Goal: Book appointment/travel/reservation

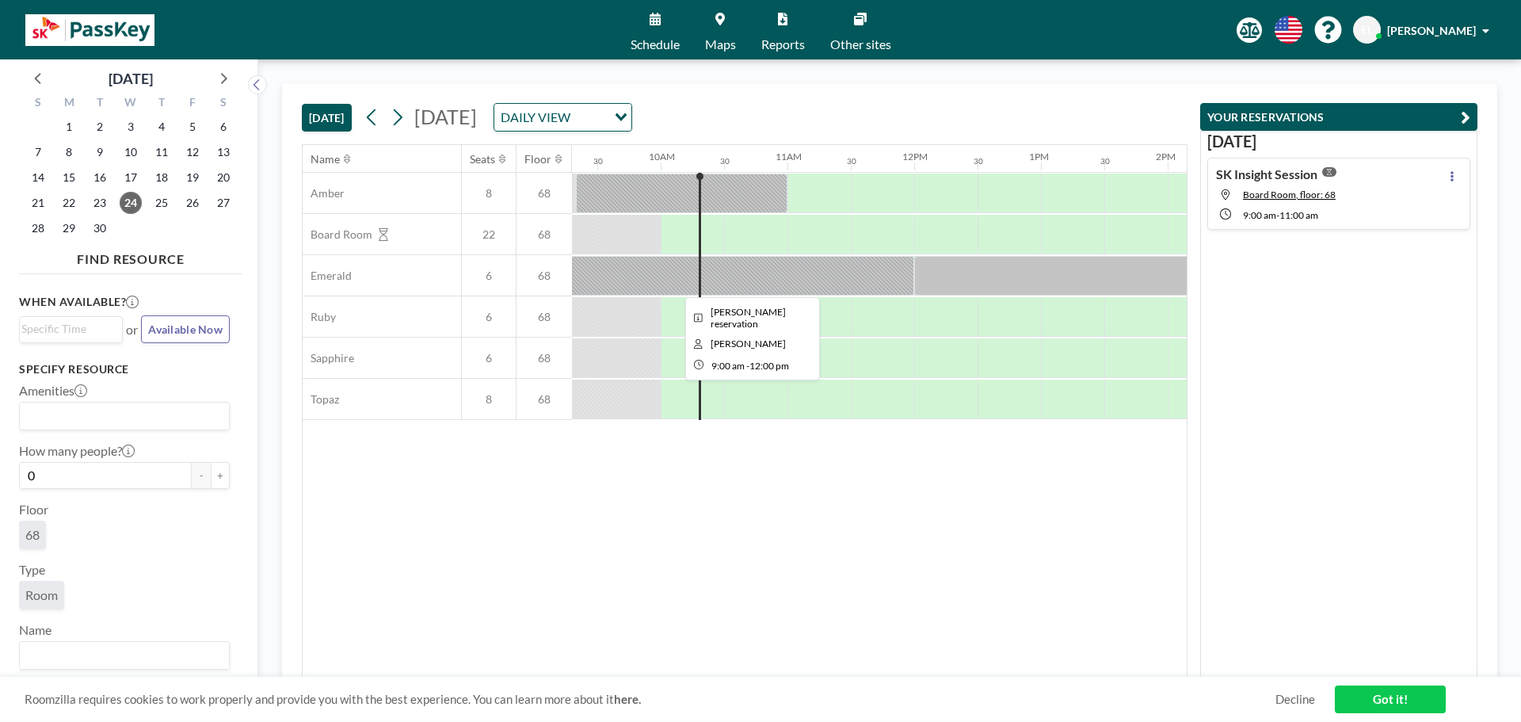
scroll to position [0, 1204]
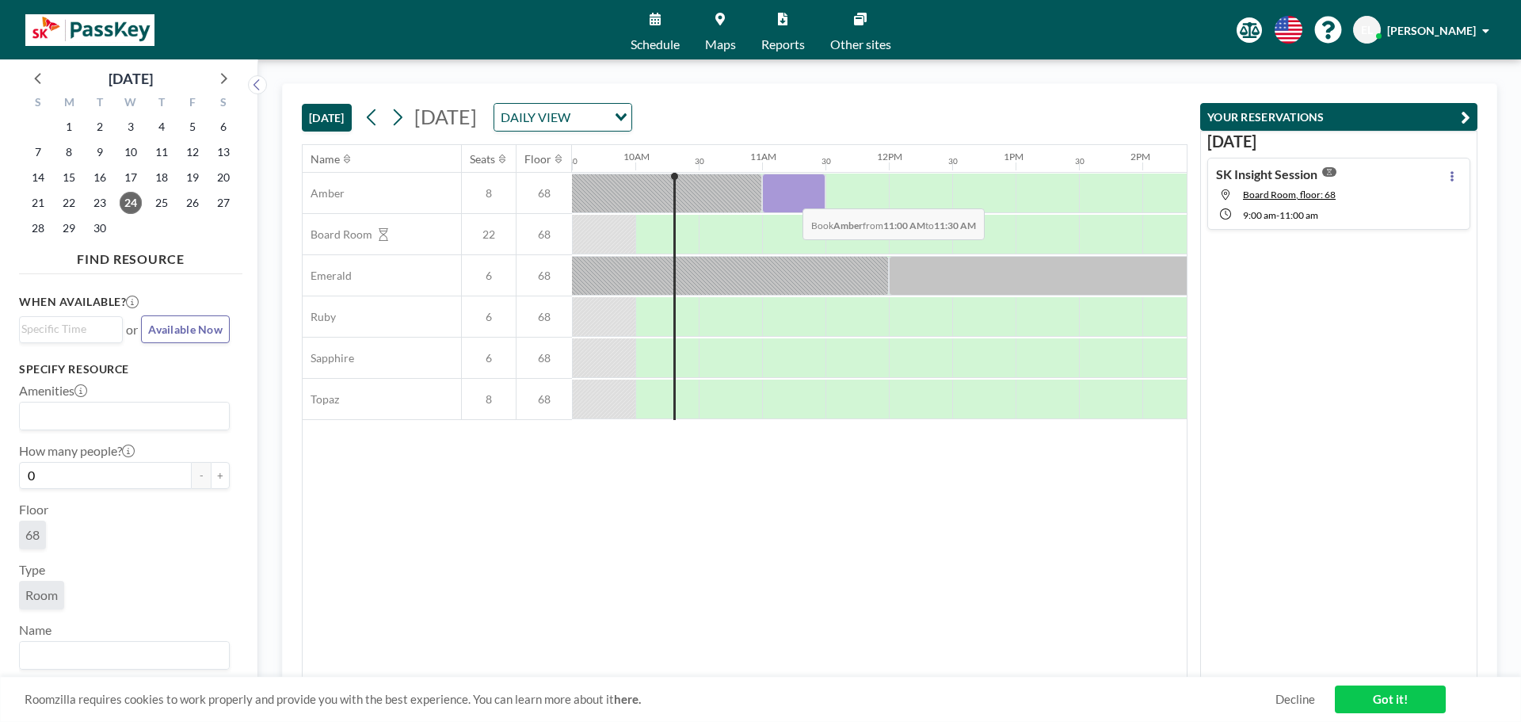
click at [790, 197] on div at bounding box center [793, 194] width 63 height 40
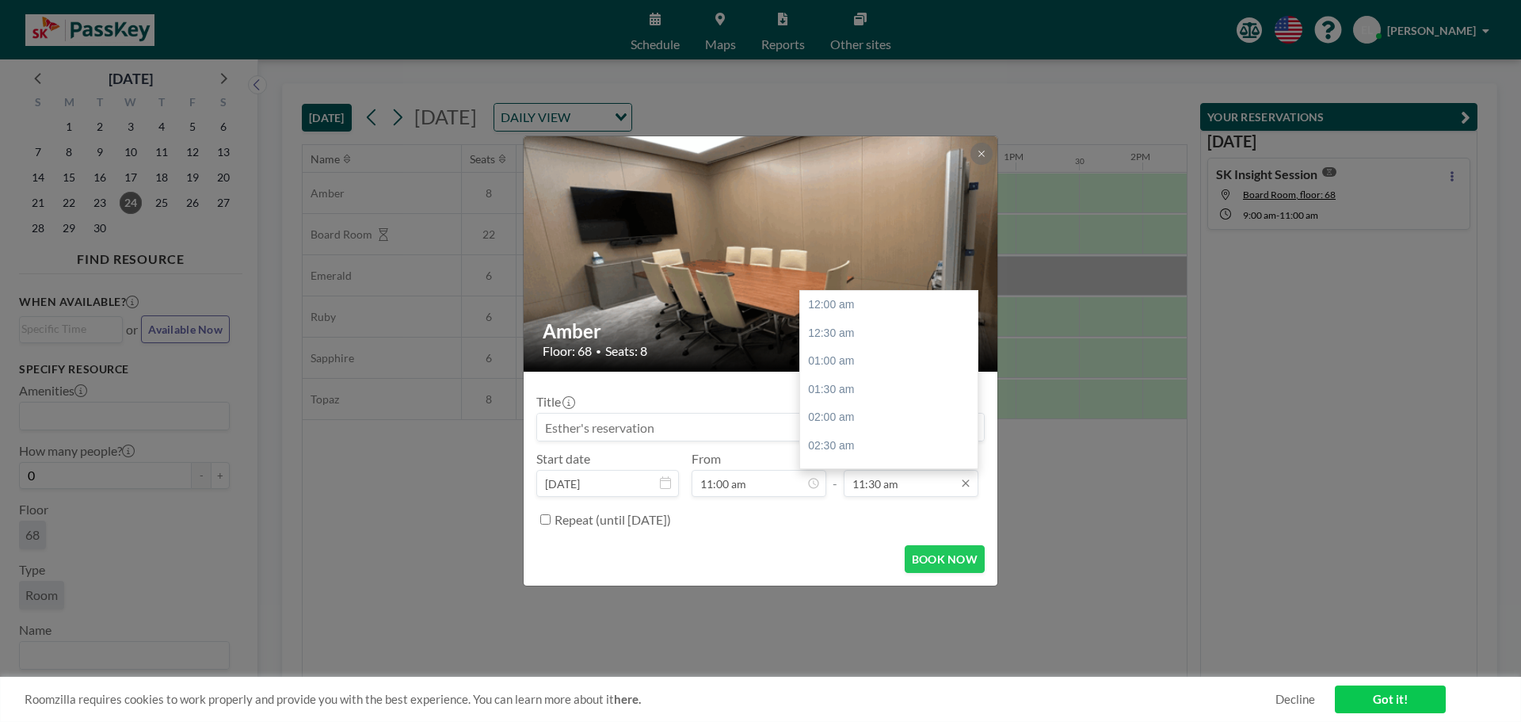
scroll to position [649, 0]
click at [856, 332] on div "12:00 pm" at bounding box center [892, 333] width 185 height 29
type input "12:00 pm"
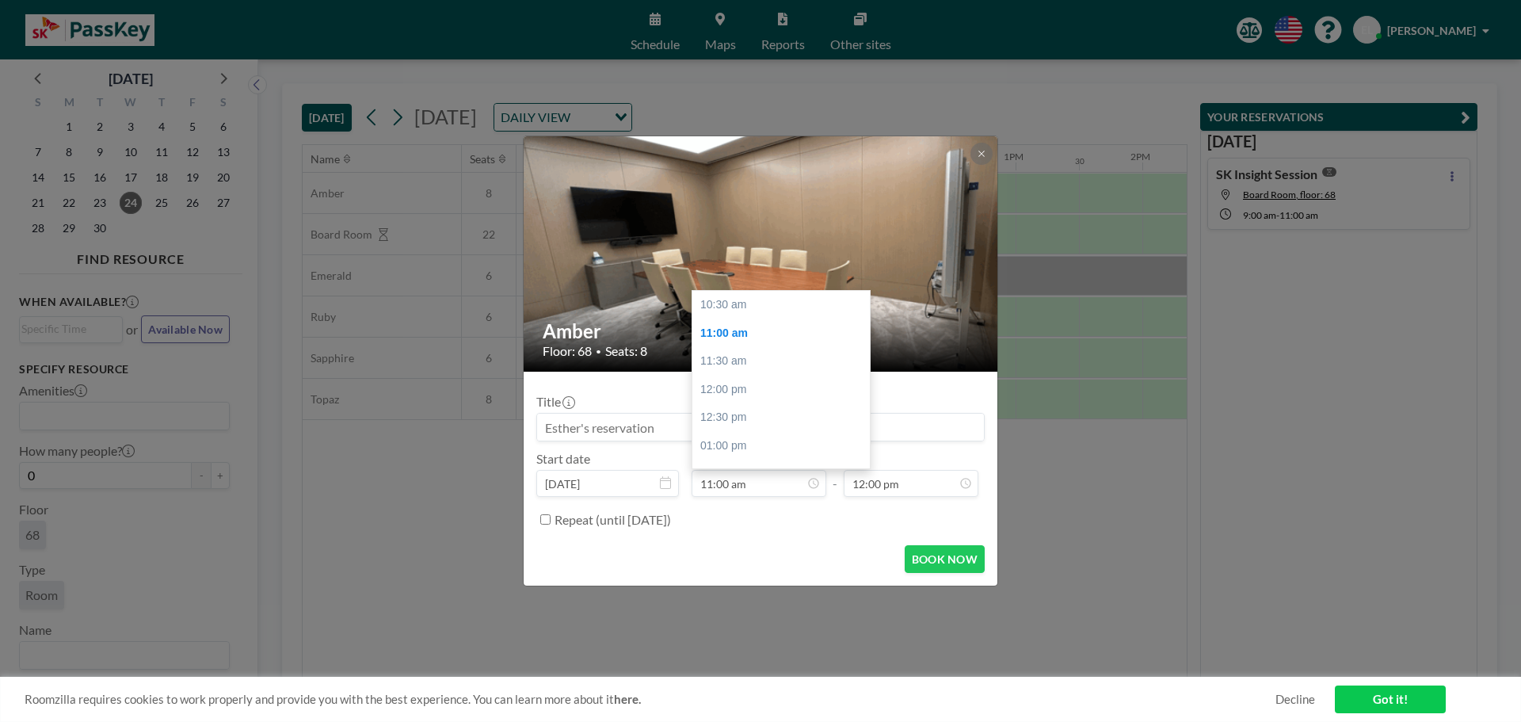
scroll to position [29, 0]
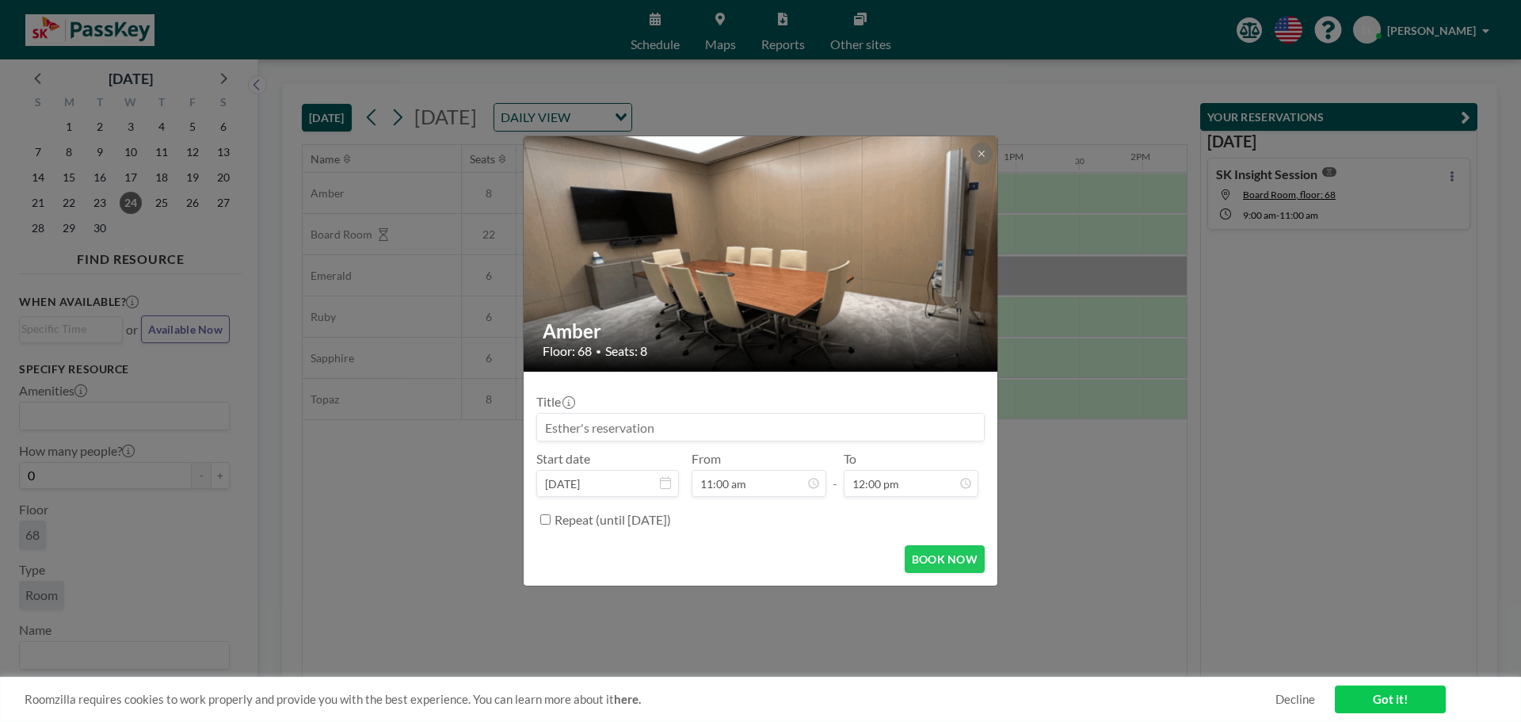
click at [601, 525] on label "Repeat (until [DATE])" at bounding box center [613, 520] width 116 height 16
click at [551, 525] on input "Repeat (until [DATE])" at bounding box center [545, 519] width 10 height 10
checkbox input "true"
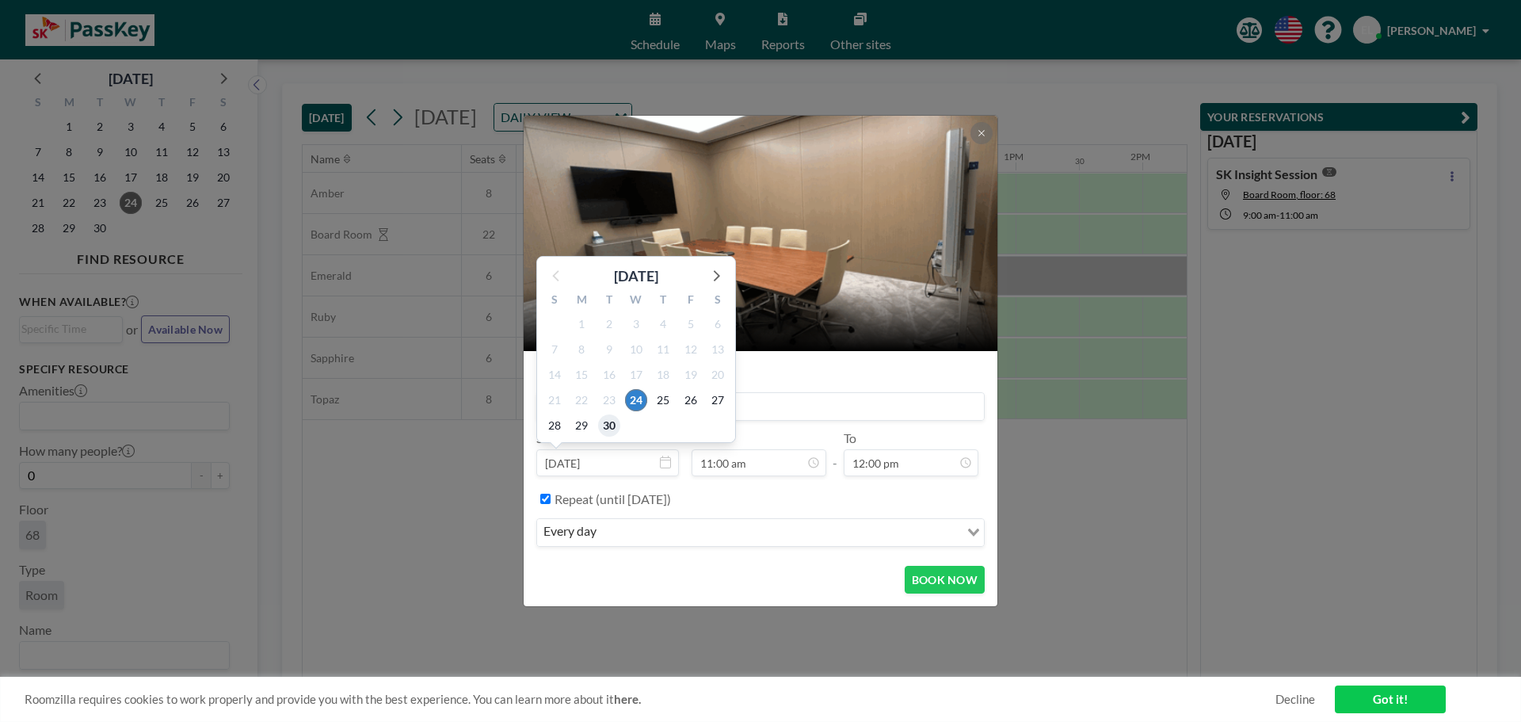
click at [605, 414] on span "30" at bounding box center [609, 425] width 22 height 22
type input "[DATE]"
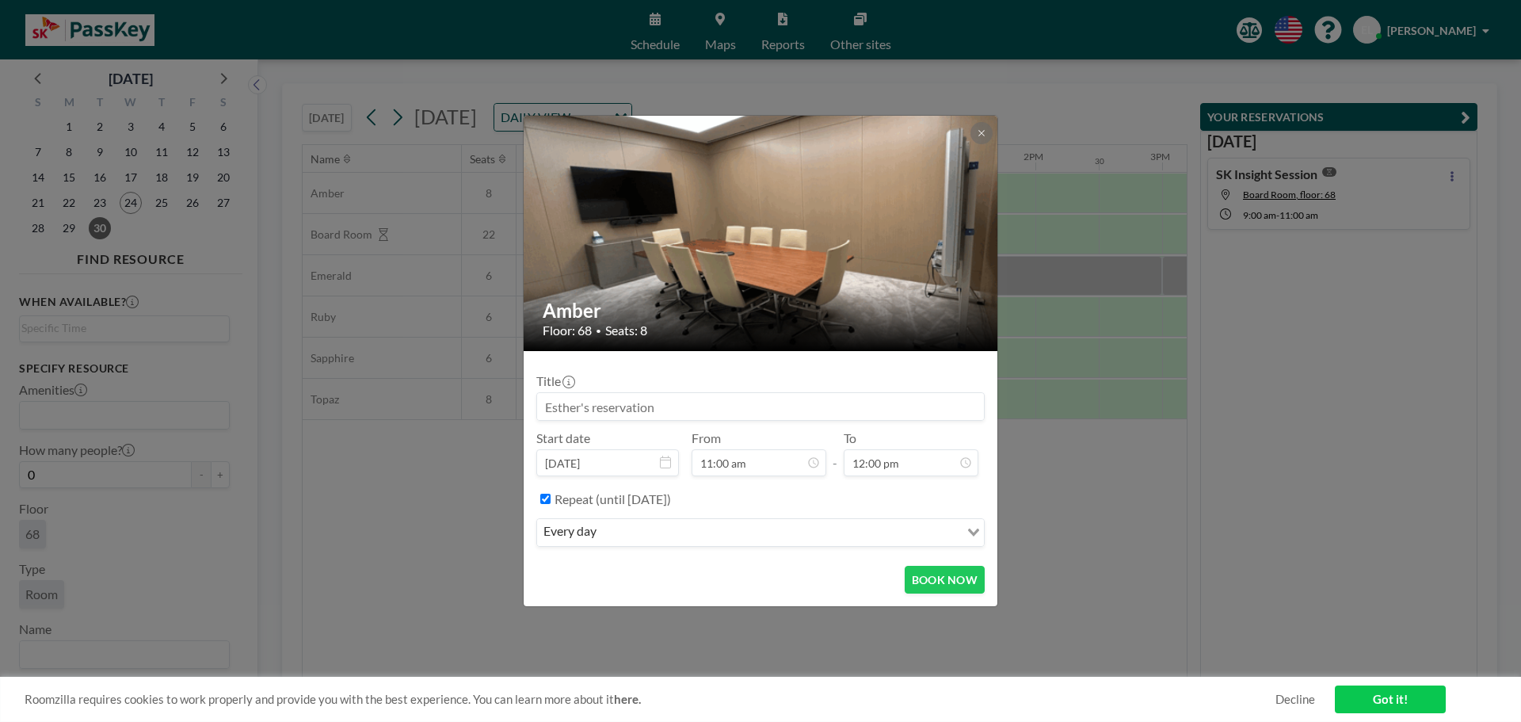
scroll to position [0, 1331]
click at [582, 498] on label "Repeat (until [DATE])" at bounding box center [613, 499] width 116 height 16
click at [551, 498] on input "Repeat (until [DATE])" at bounding box center [545, 499] width 10 height 10
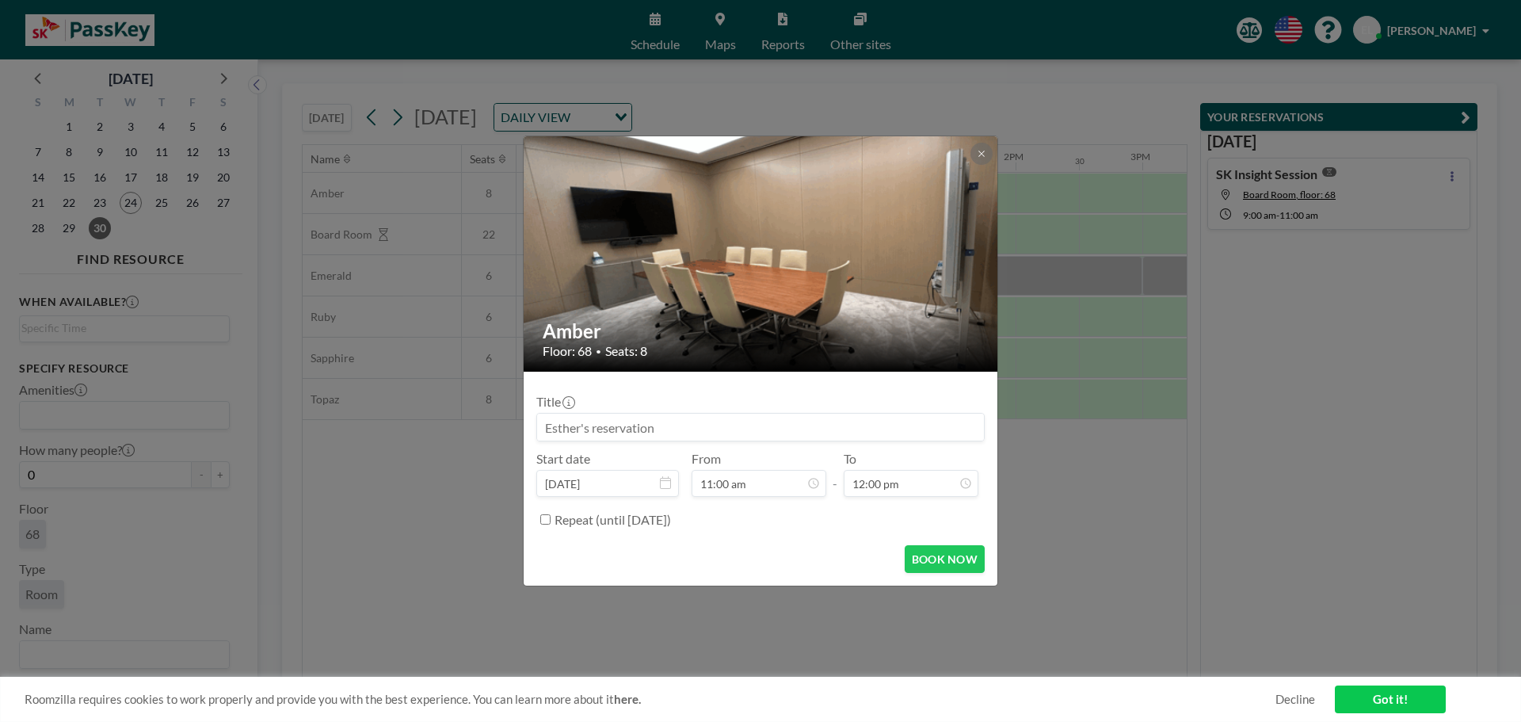
click at [597, 520] on label "Repeat (until [DATE])" at bounding box center [613, 520] width 116 height 16
click at [551, 520] on input "Repeat (until [DATE])" at bounding box center [545, 519] width 10 height 10
checkbox input "true"
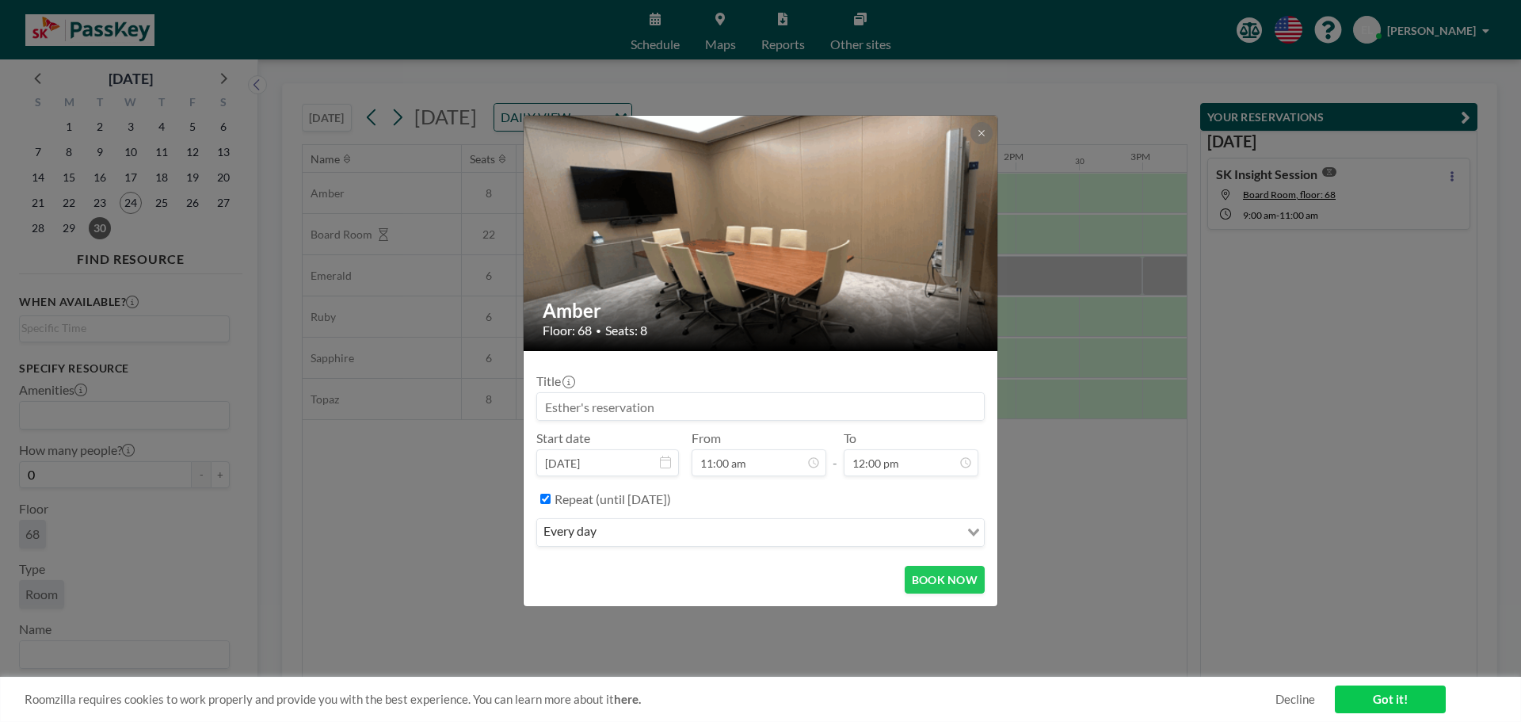
click at [845, 540] on input "Search for option" at bounding box center [779, 532] width 357 height 21
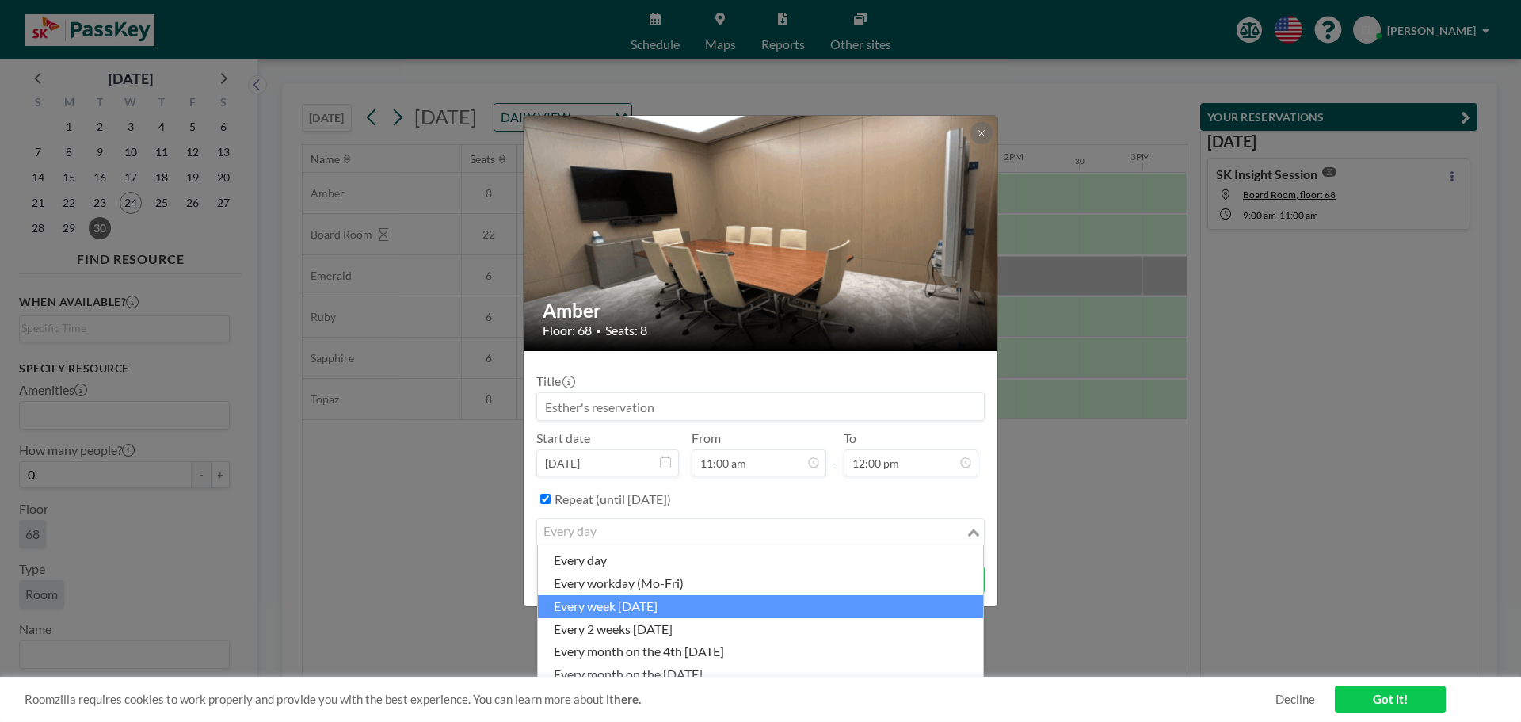
click at [862, 607] on li "every week [DATE]" at bounding box center [760, 606] width 445 height 23
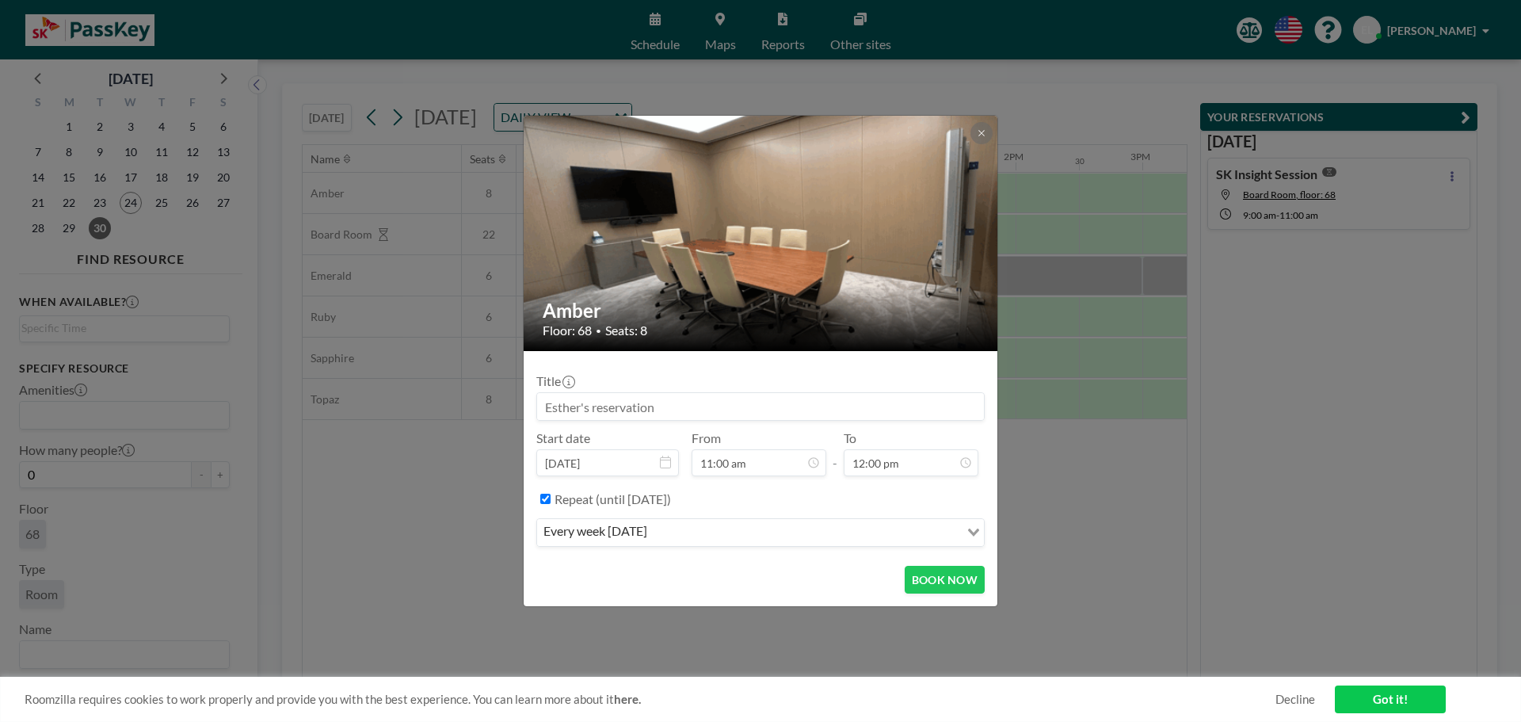
click at [689, 402] on input at bounding box center [760, 406] width 447 height 27
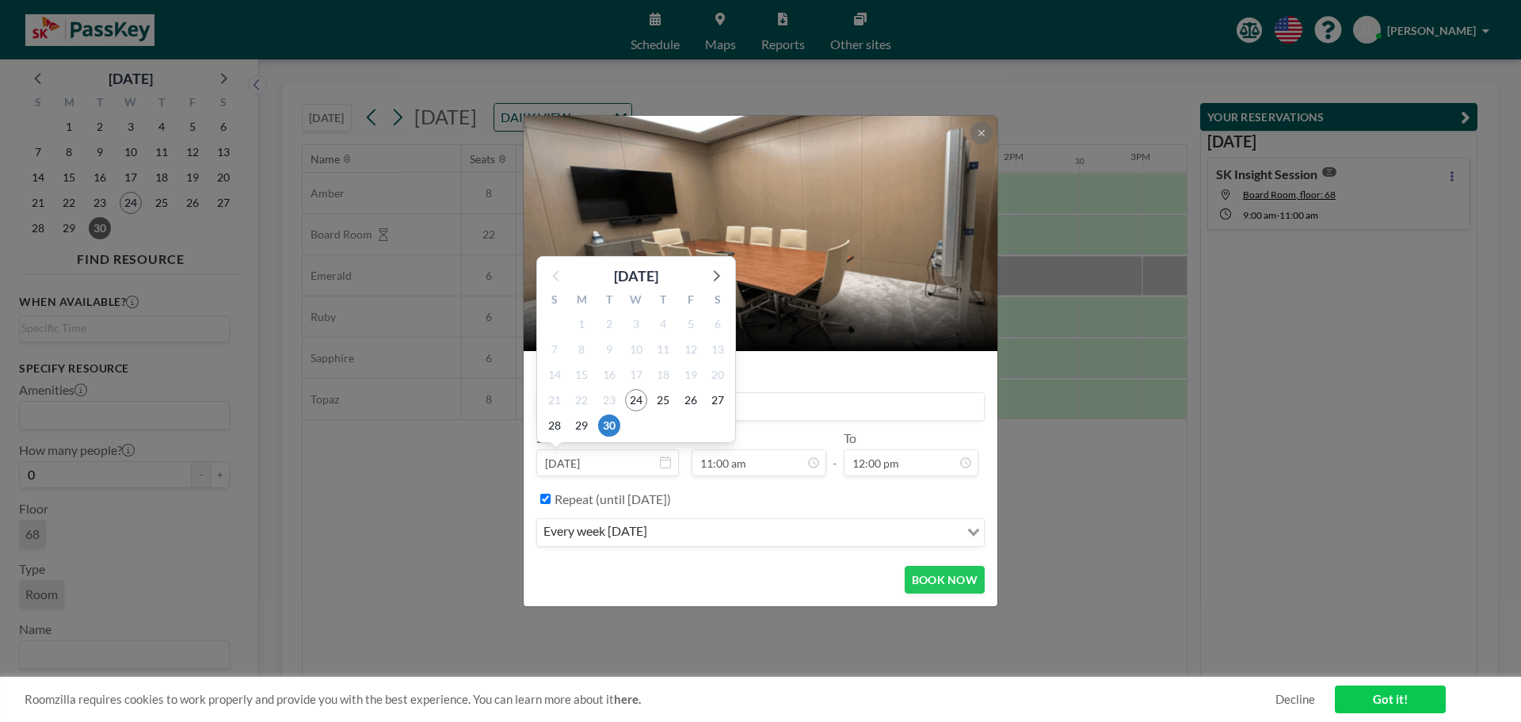
scroll to position [620, 0]
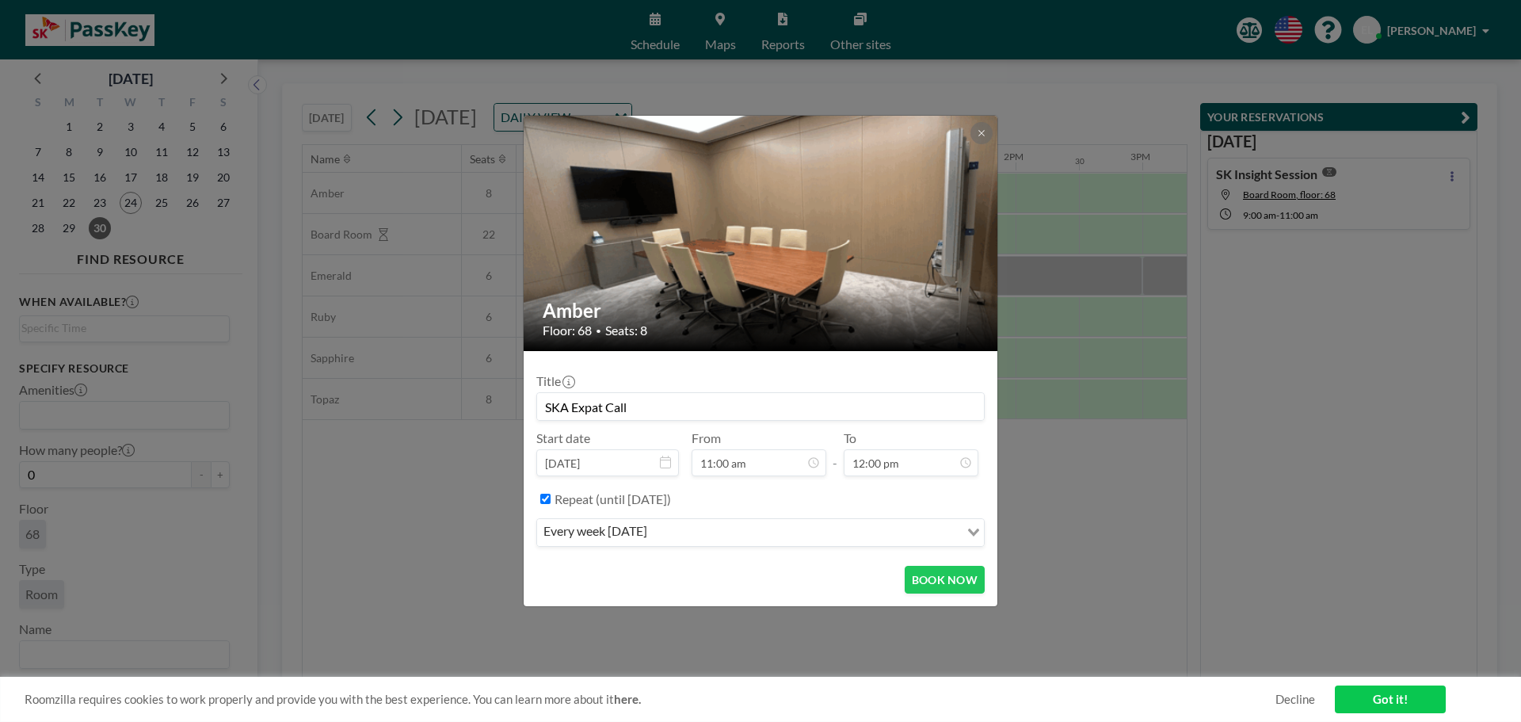
click at [572, 406] on input "SKA Expat Call" at bounding box center [760, 406] width 447 height 27
click at [947, 581] on button "BOOK NOW" at bounding box center [945, 580] width 80 height 28
type input "SKA NY-DC Expat Call"
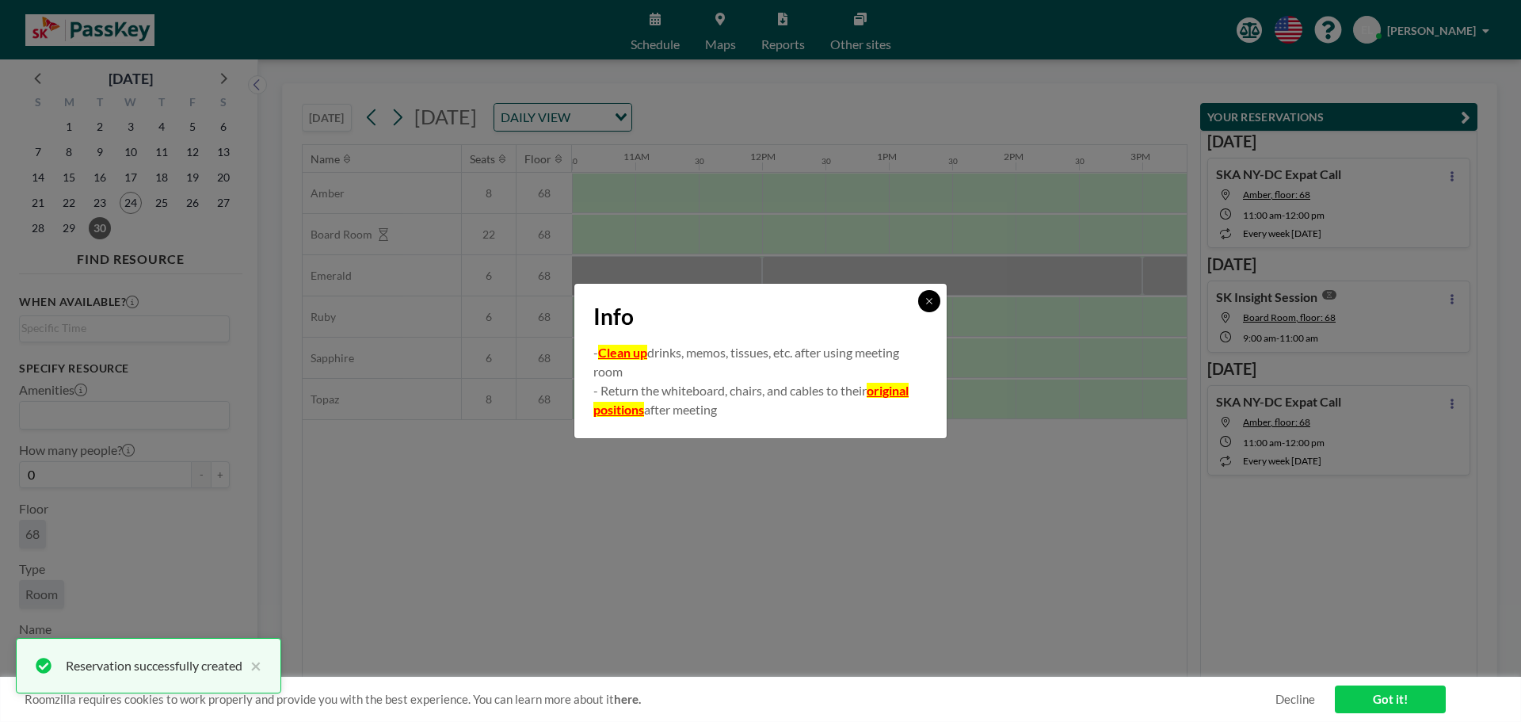
click at [933, 303] on icon at bounding box center [930, 301] width 10 height 10
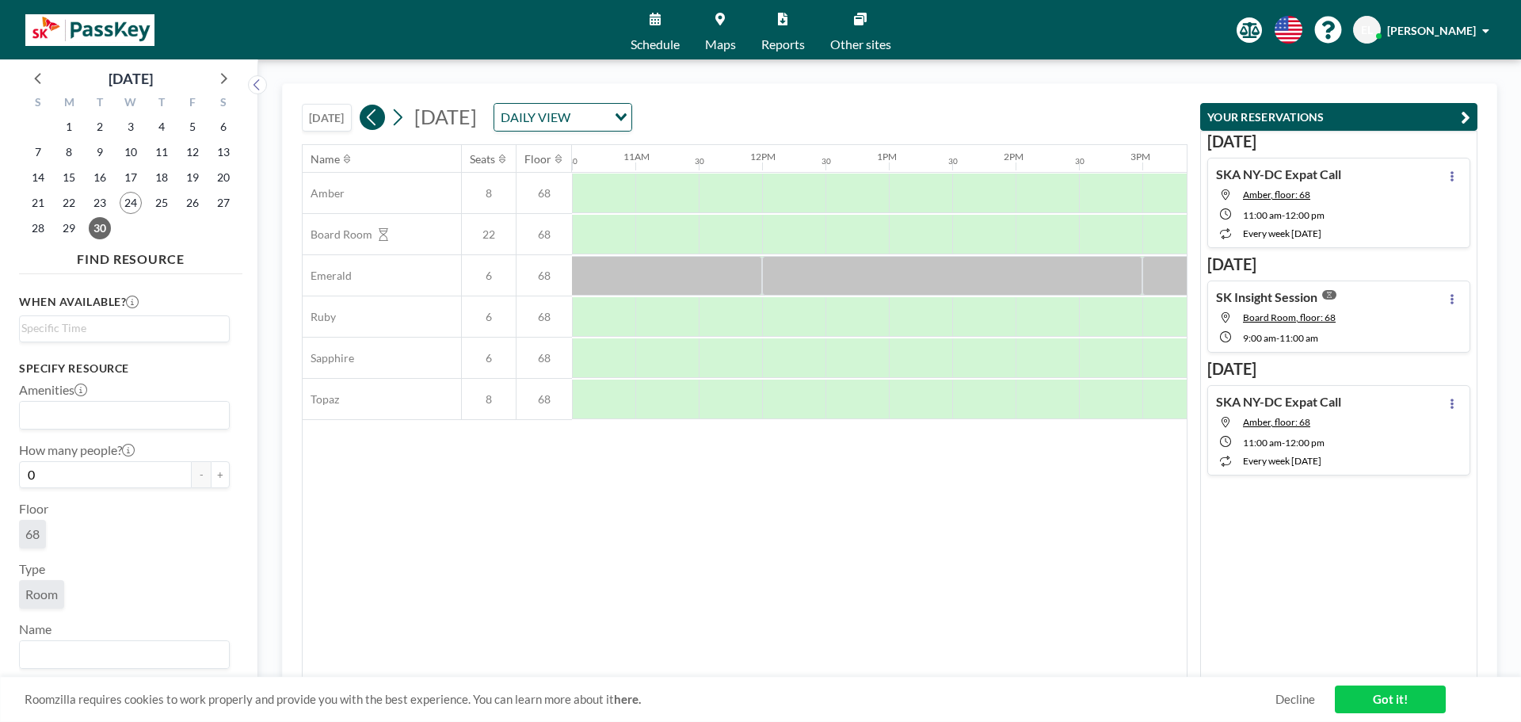
click at [372, 118] on icon at bounding box center [371, 117] width 9 height 17
click at [477, 119] on span "[DATE]" at bounding box center [445, 117] width 63 height 24
click at [607, 119] on div "DAILY VIEW" at bounding box center [550, 116] width 113 height 24
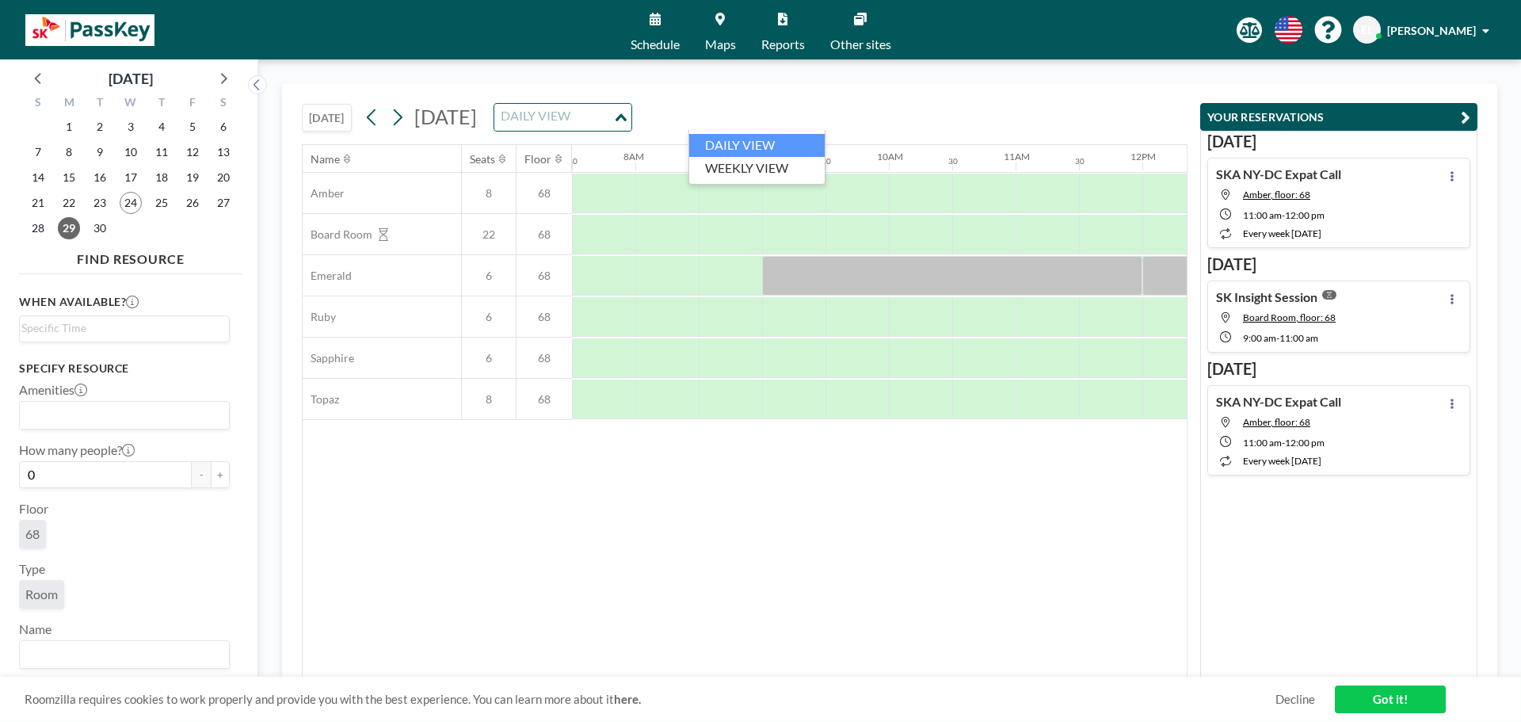
click at [612, 119] on input "Search for option" at bounding box center [554, 117] width 116 height 21
drag, startPoint x: 300, startPoint y: 123, endPoint x: 308, endPoint y: 123, distance: 8.7
click at [300, 123] on div "[DATE] [DATE] DAILY VIEW Loading... Name Seats Floor 12AM 30 1AM 30 2AM 30 3AM …" at bounding box center [890, 390] width 1216 height 615
click at [320, 121] on button "[DATE]" at bounding box center [327, 118] width 50 height 28
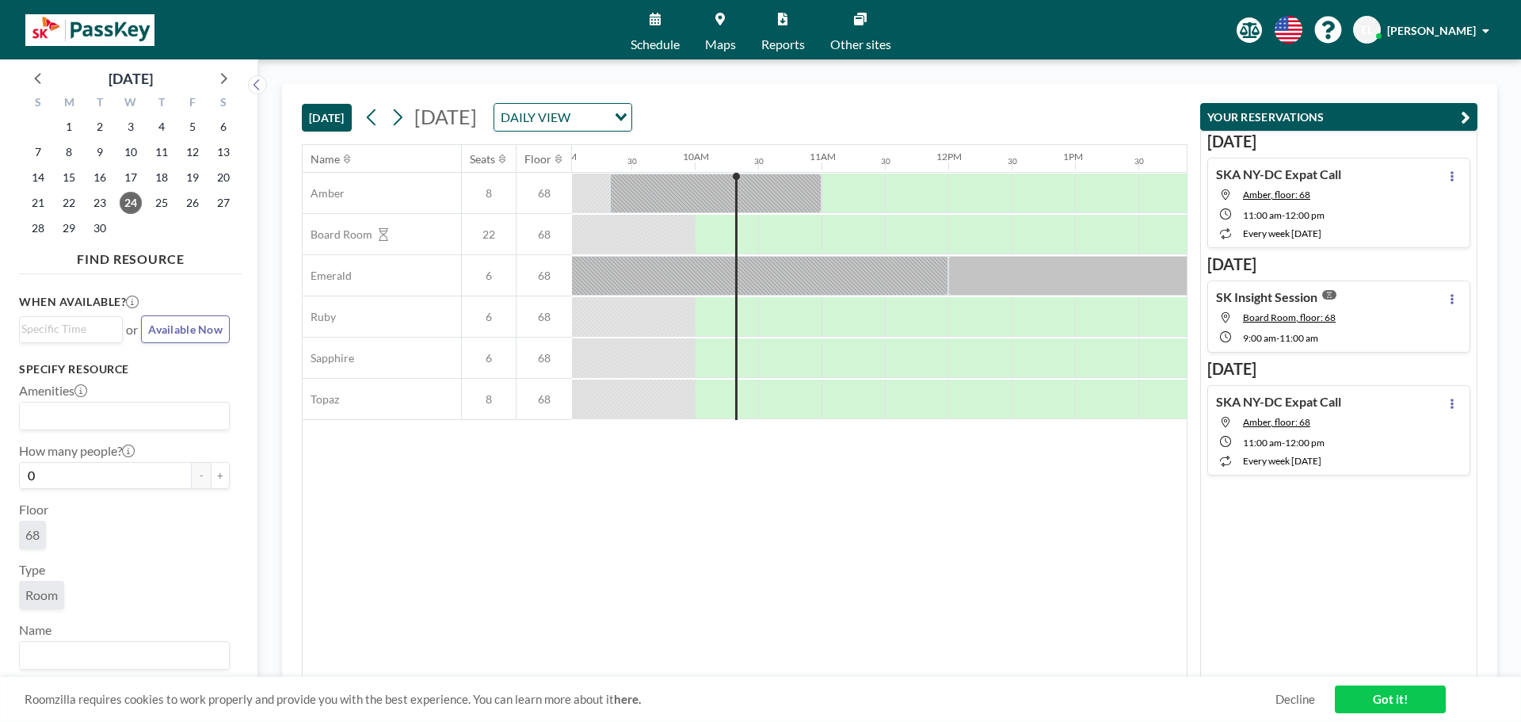
scroll to position [0, 1204]
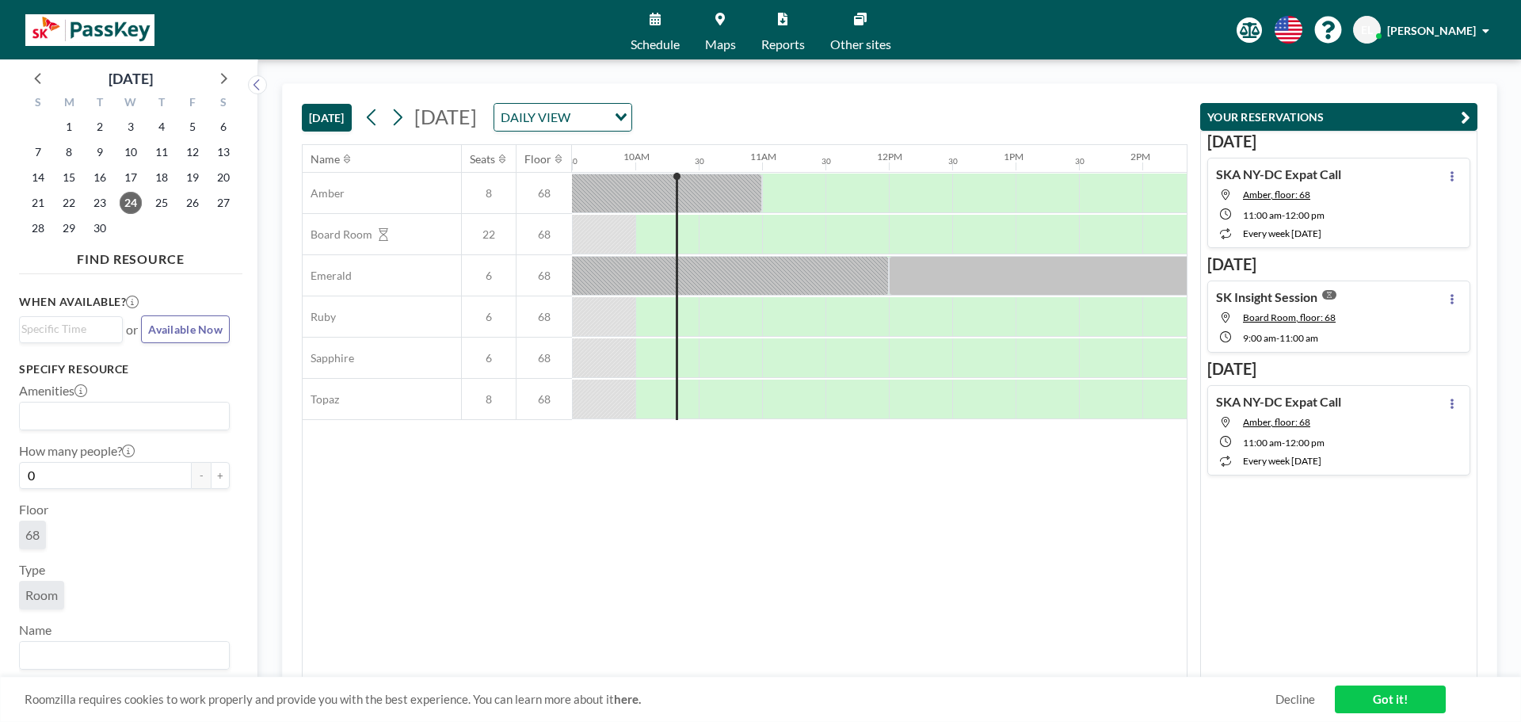
click at [1288, 172] on h4 "SKA NY-DC Expat Call" at bounding box center [1278, 174] width 125 height 16
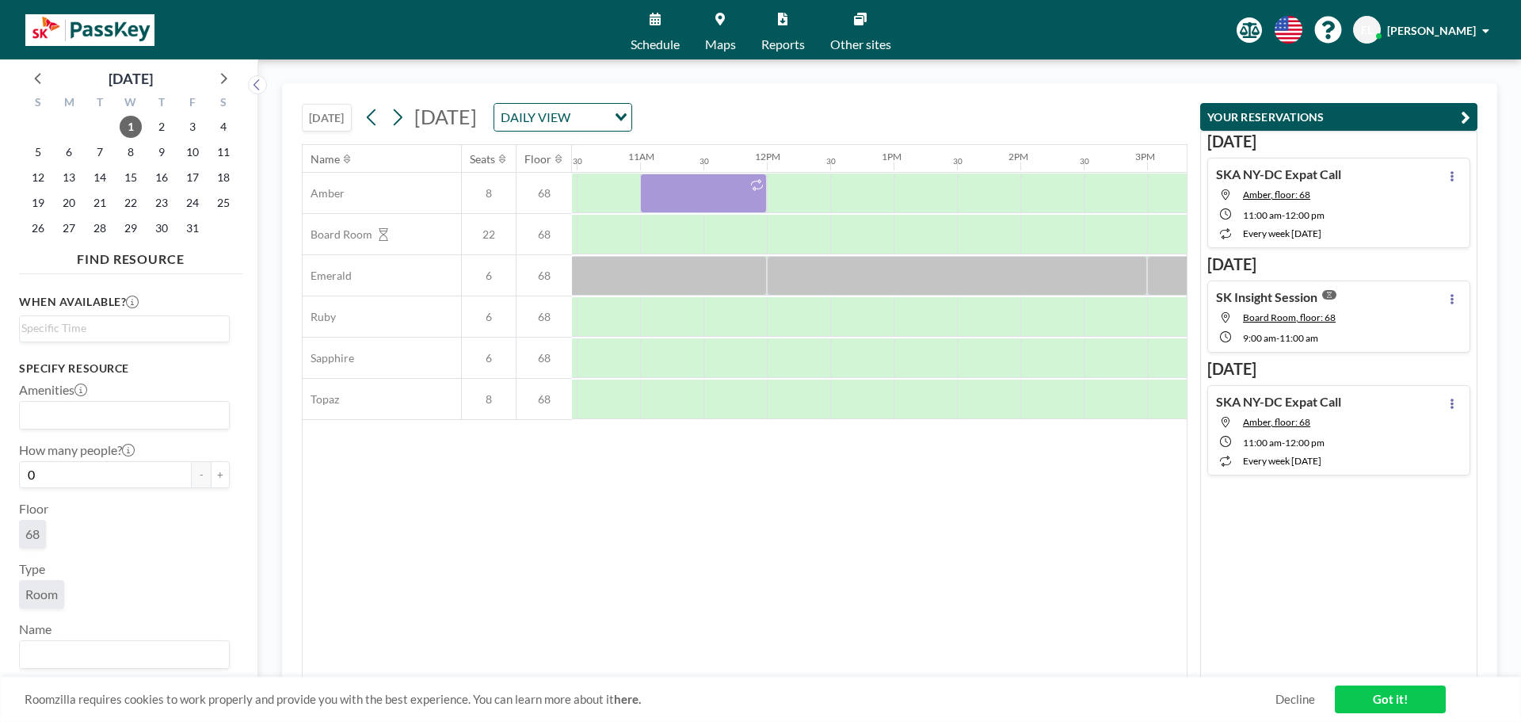
scroll to position [0, 1331]
click at [1449, 177] on icon at bounding box center [1452, 176] width 6 height 10
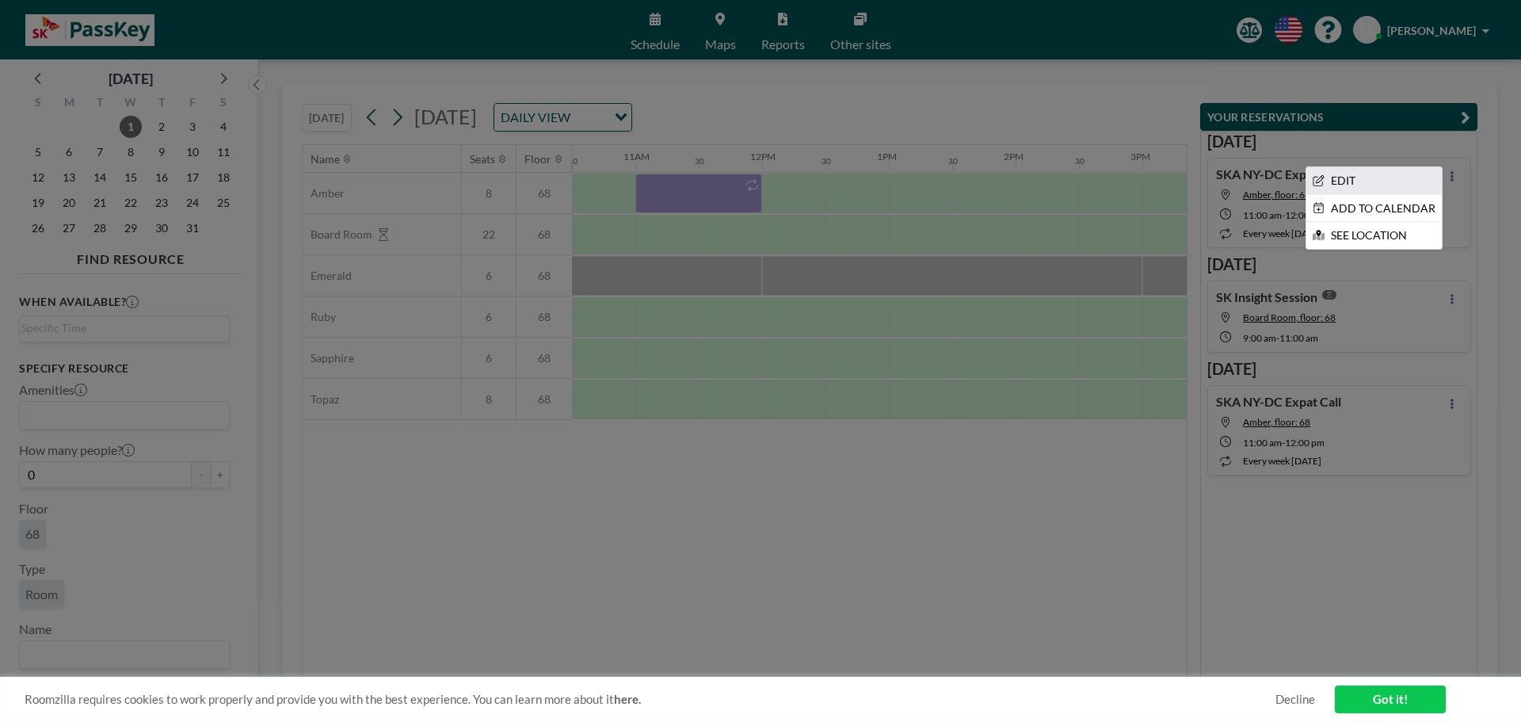
click at [1377, 178] on li "EDIT" at bounding box center [1375, 180] width 136 height 27
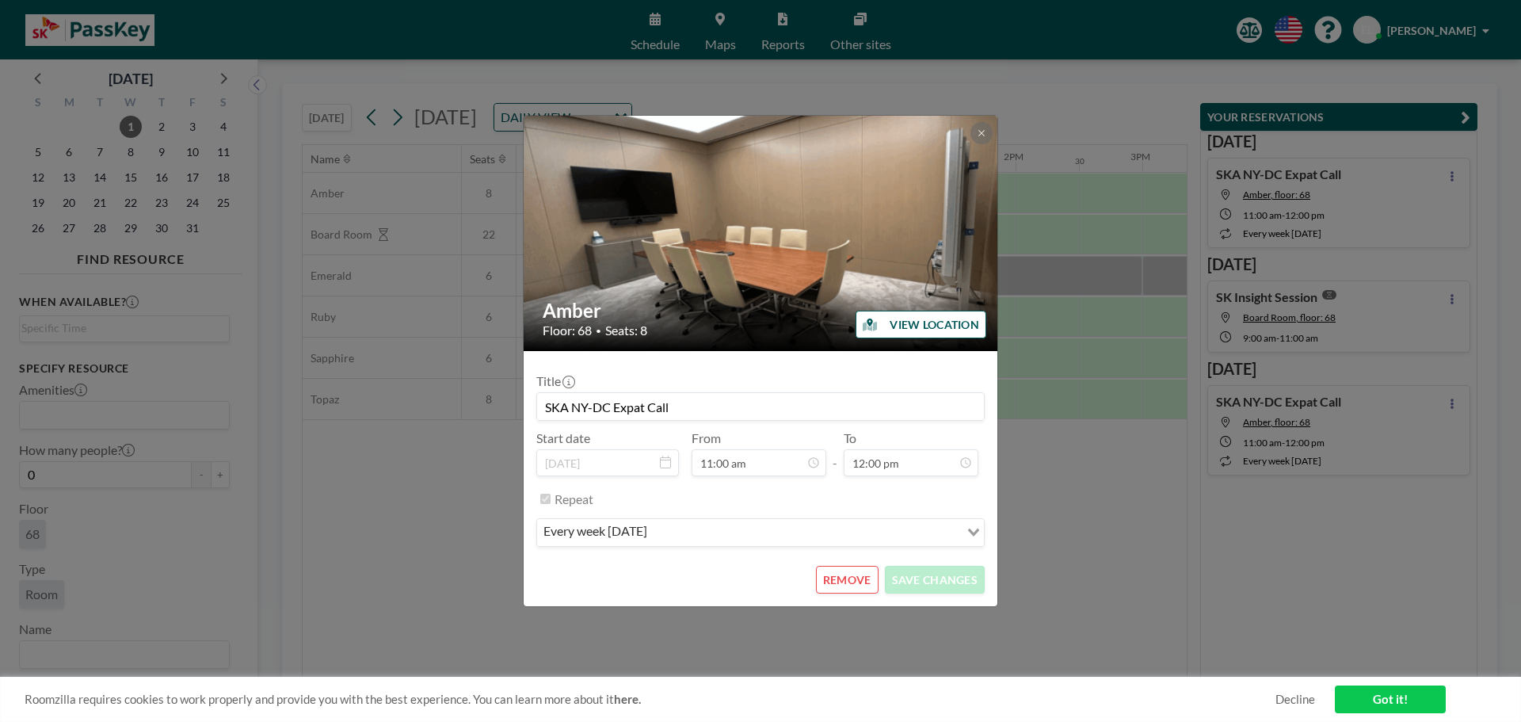
scroll to position [677, 0]
click at [855, 577] on button "REMOVE" at bounding box center [847, 580] width 63 height 28
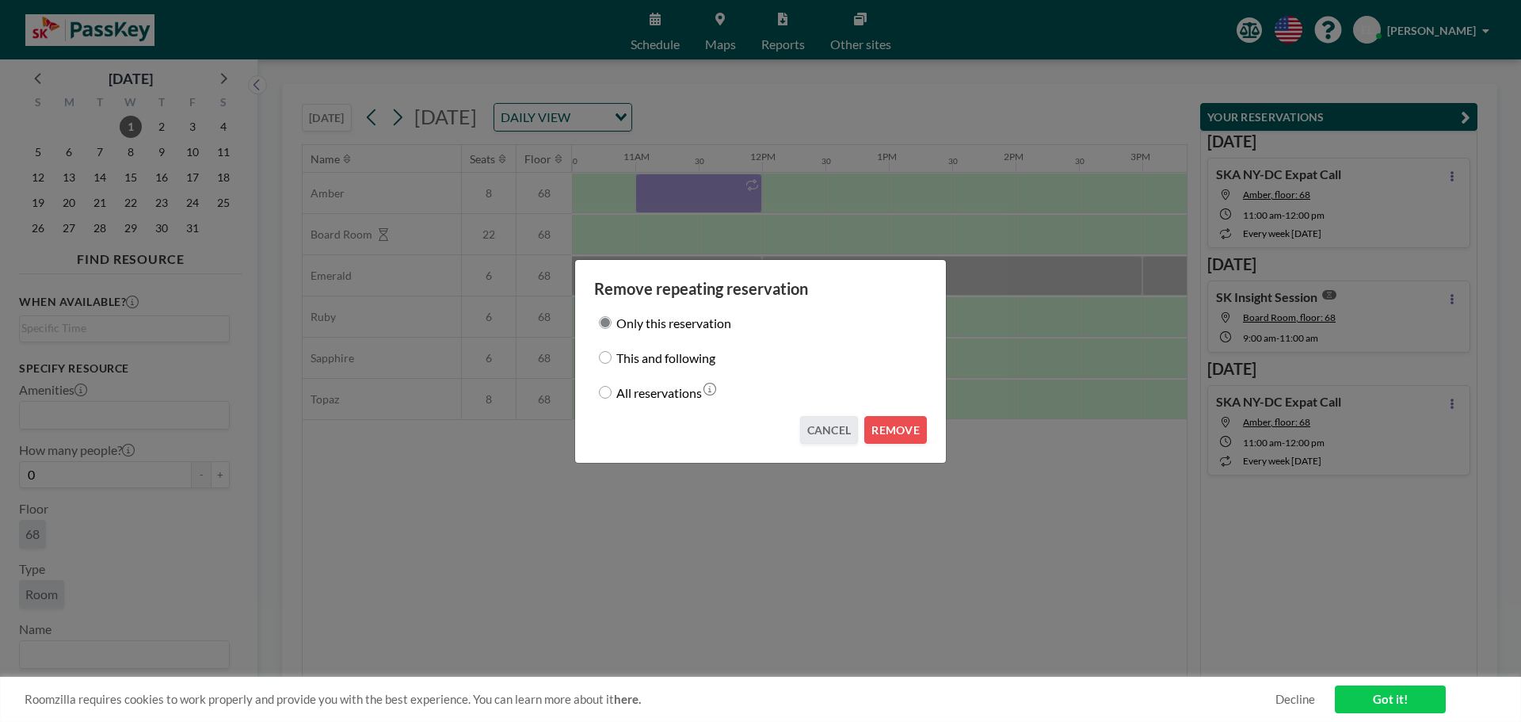
click at [662, 395] on label "All reservations" at bounding box center [659, 392] width 86 height 22
click at [612, 395] on input "All reservations" at bounding box center [605, 392] width 13 height 13
radio input "true"
click at [891, 432] on button "REMOVE" at bounding box center [896, 430] width 63 height 28
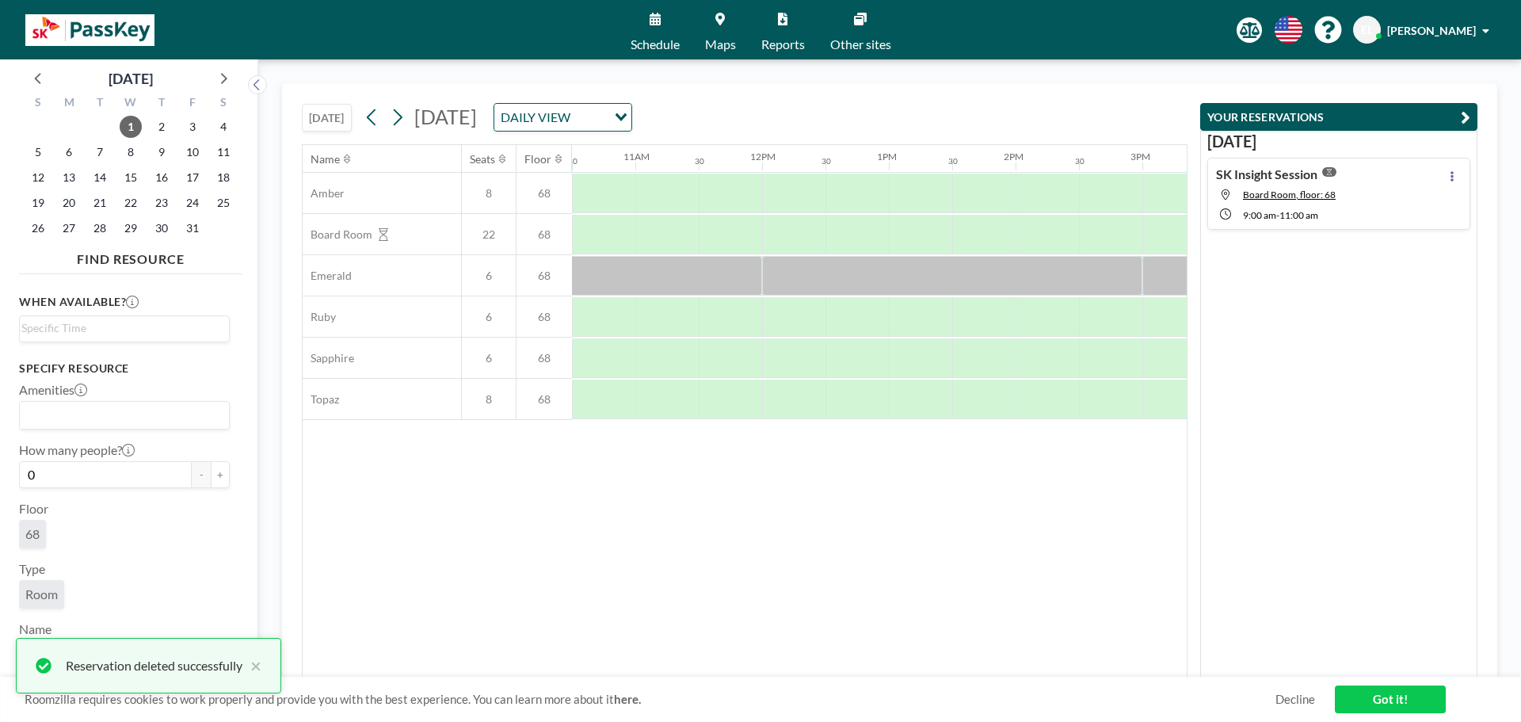
click at [345, 122] on button "[DATE]" at bounding box center [327, 118] width 50 height 28
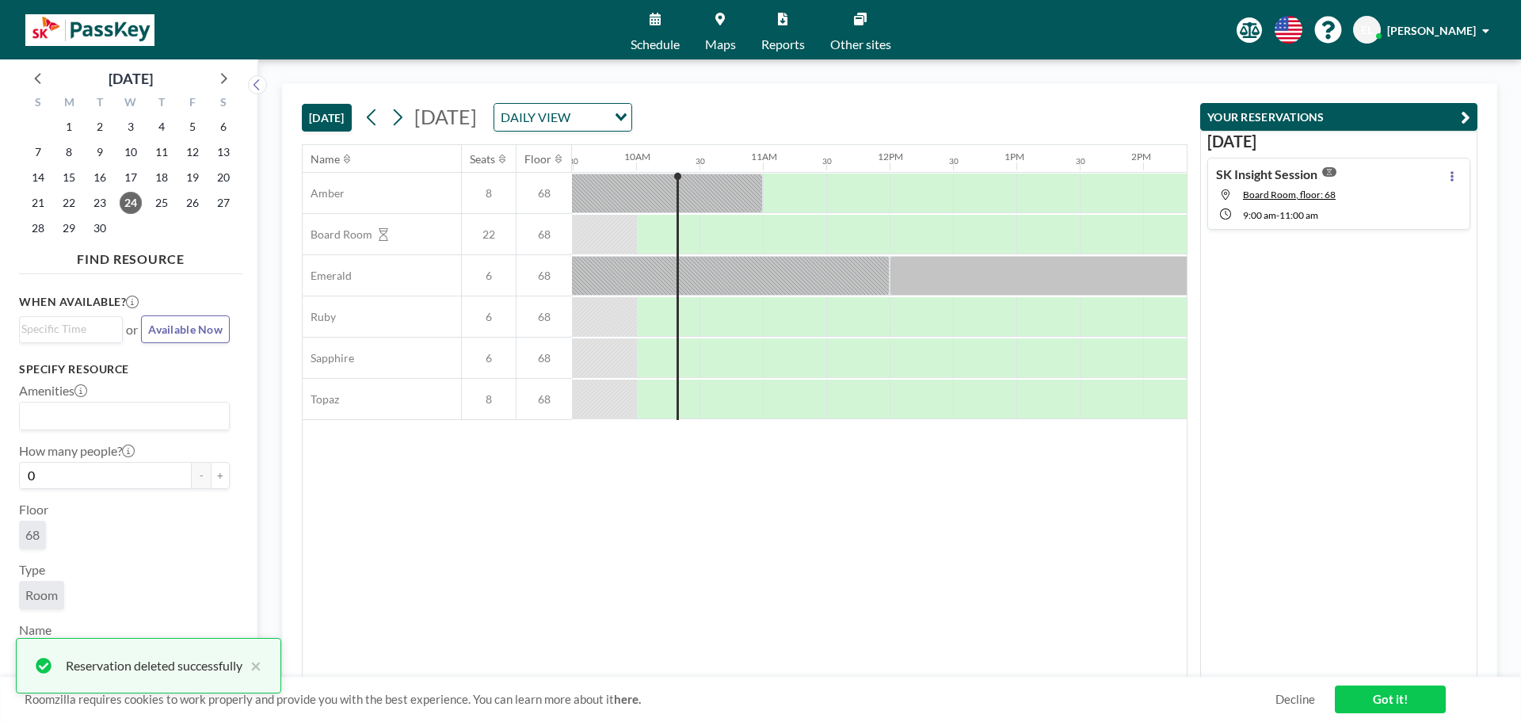
scroll to position [0, 1204]
click at [766, 188] on div at bounding box center [793, 194] width 63 height 40
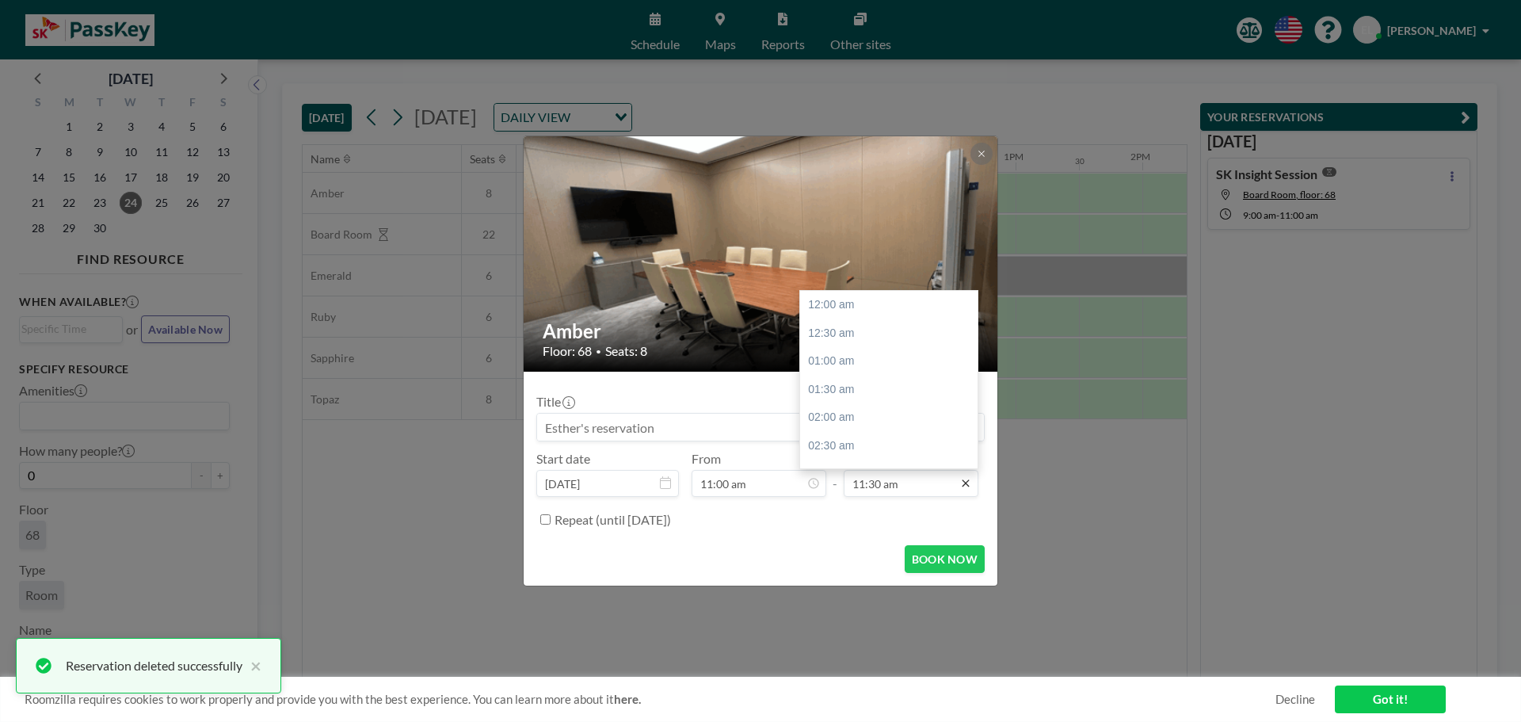
scroll to position [649, 0]
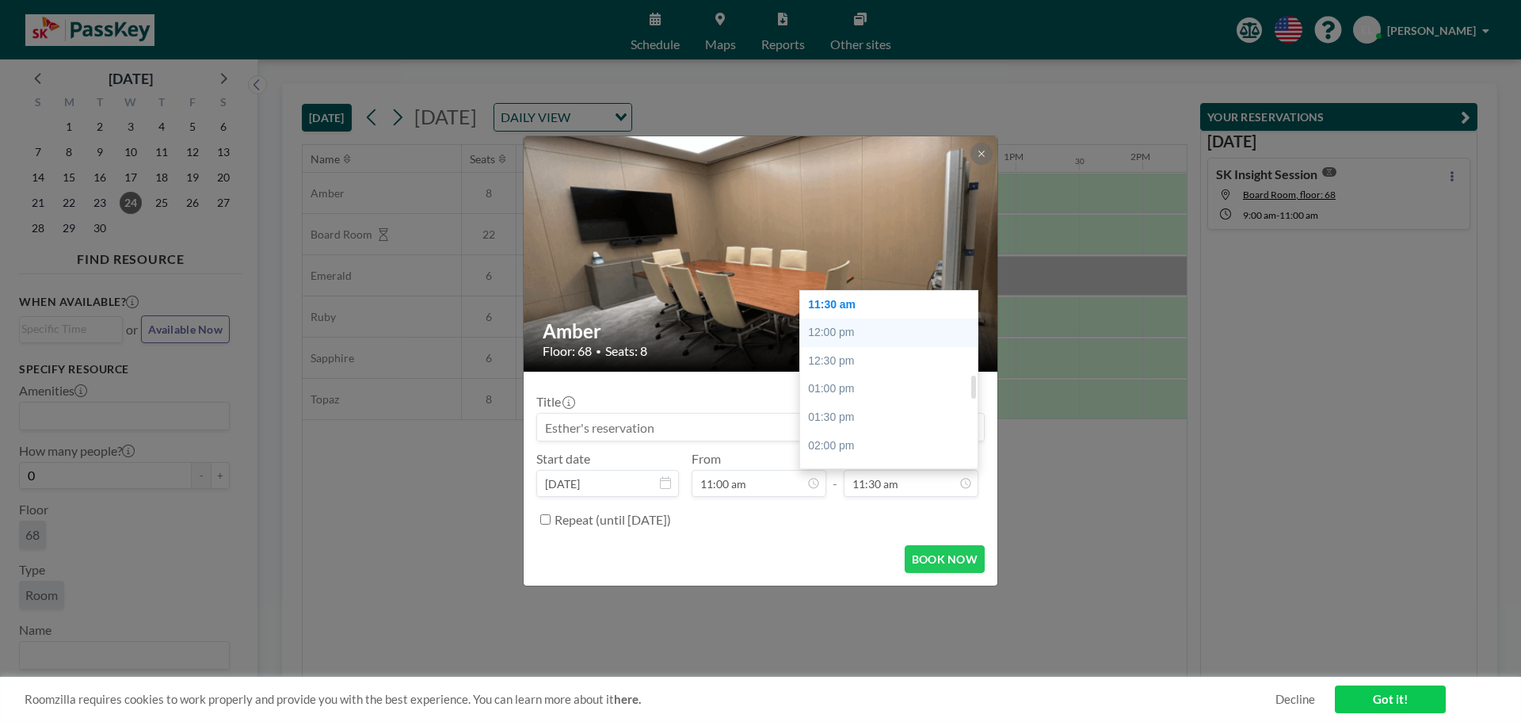
click at [843, 334] on div "12:00 pm" at bounding box center [892, 333] width 185 height 29
type input "12:00 pm"
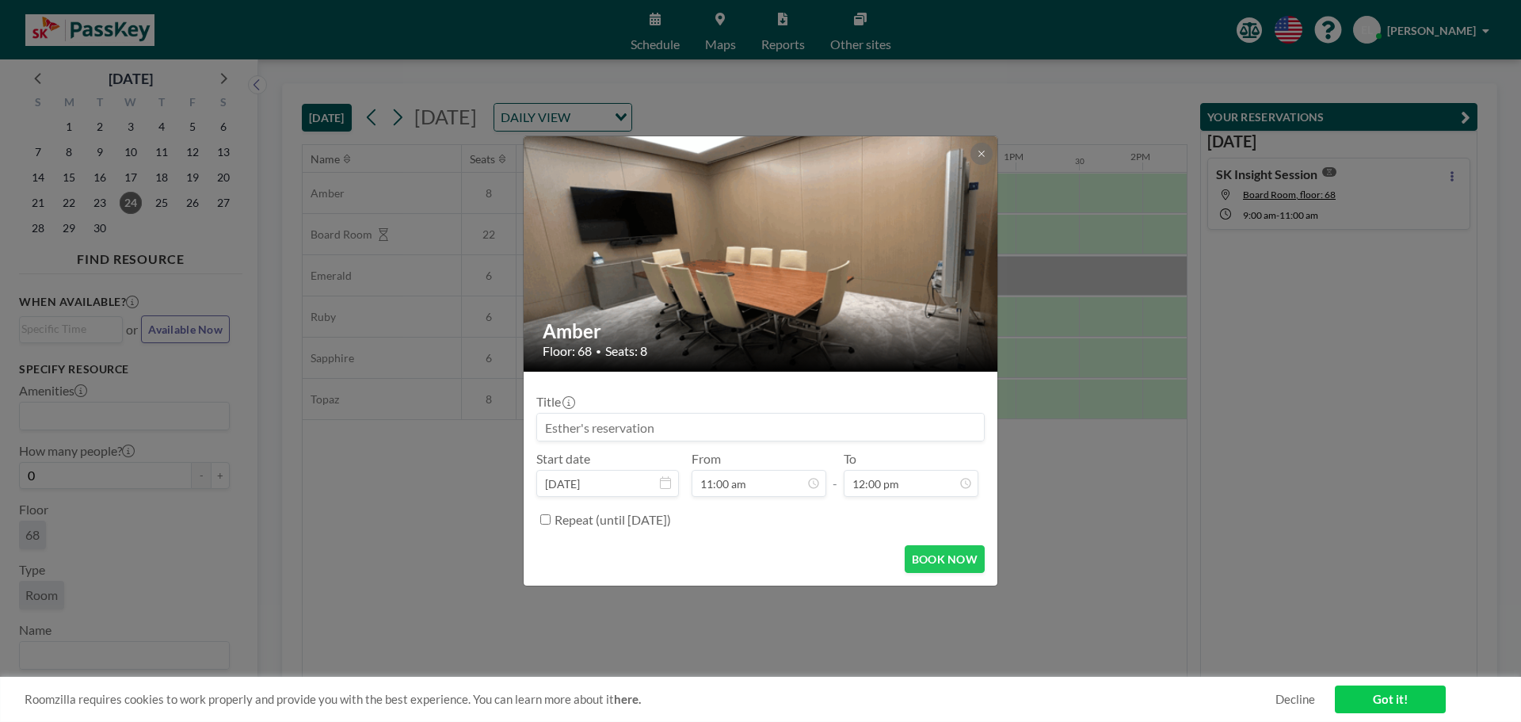
click at [695, 427] on input at bounding box center [760, 427] width 447 height 27
type input "SKA NY-DC Expat Call"
click at [638, 514] on label "Repeat (until [DATE])" at bounding box center [613, 520] width 116 height 16
click at [551, 514] on input "Repeat (until [DATE])" at bounding box center [545, 519] width 10 height 10
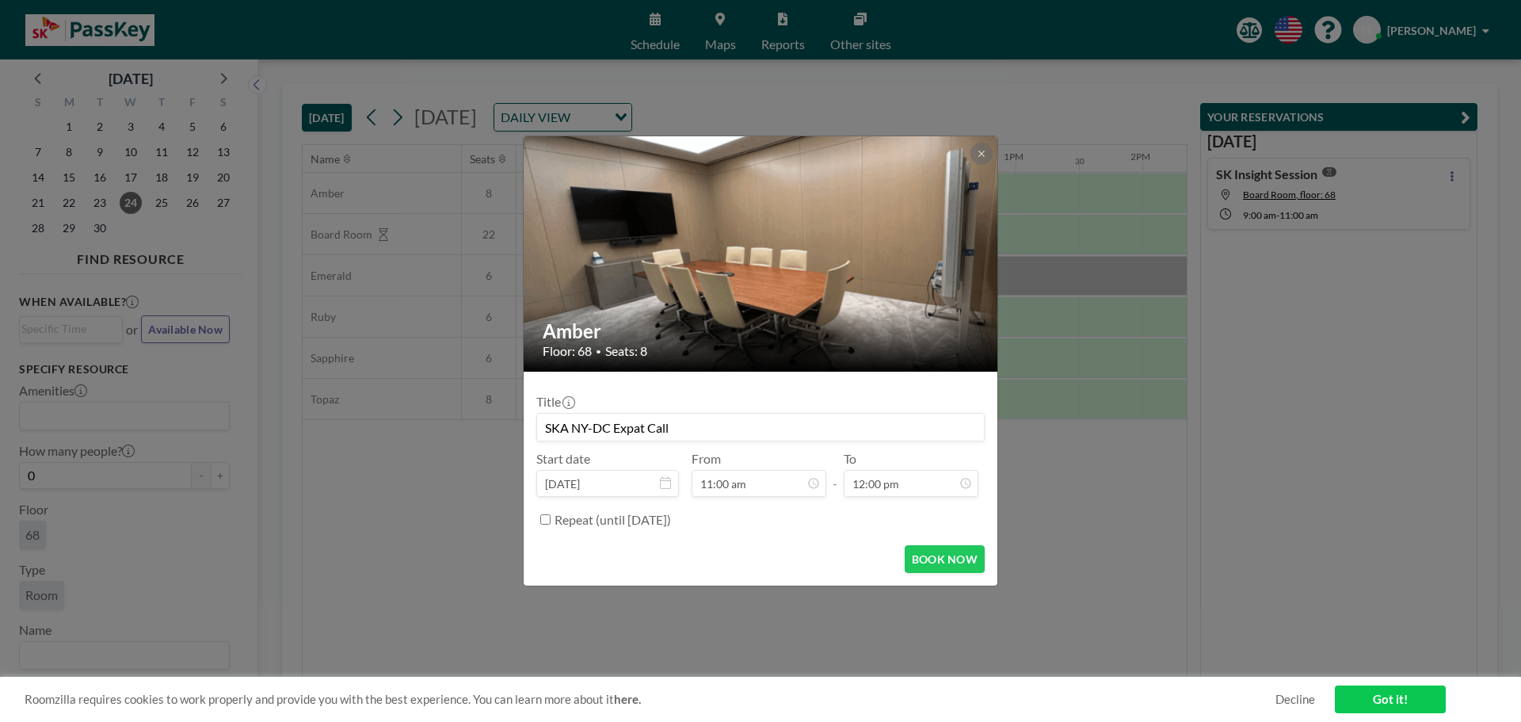
checkbox input "true"
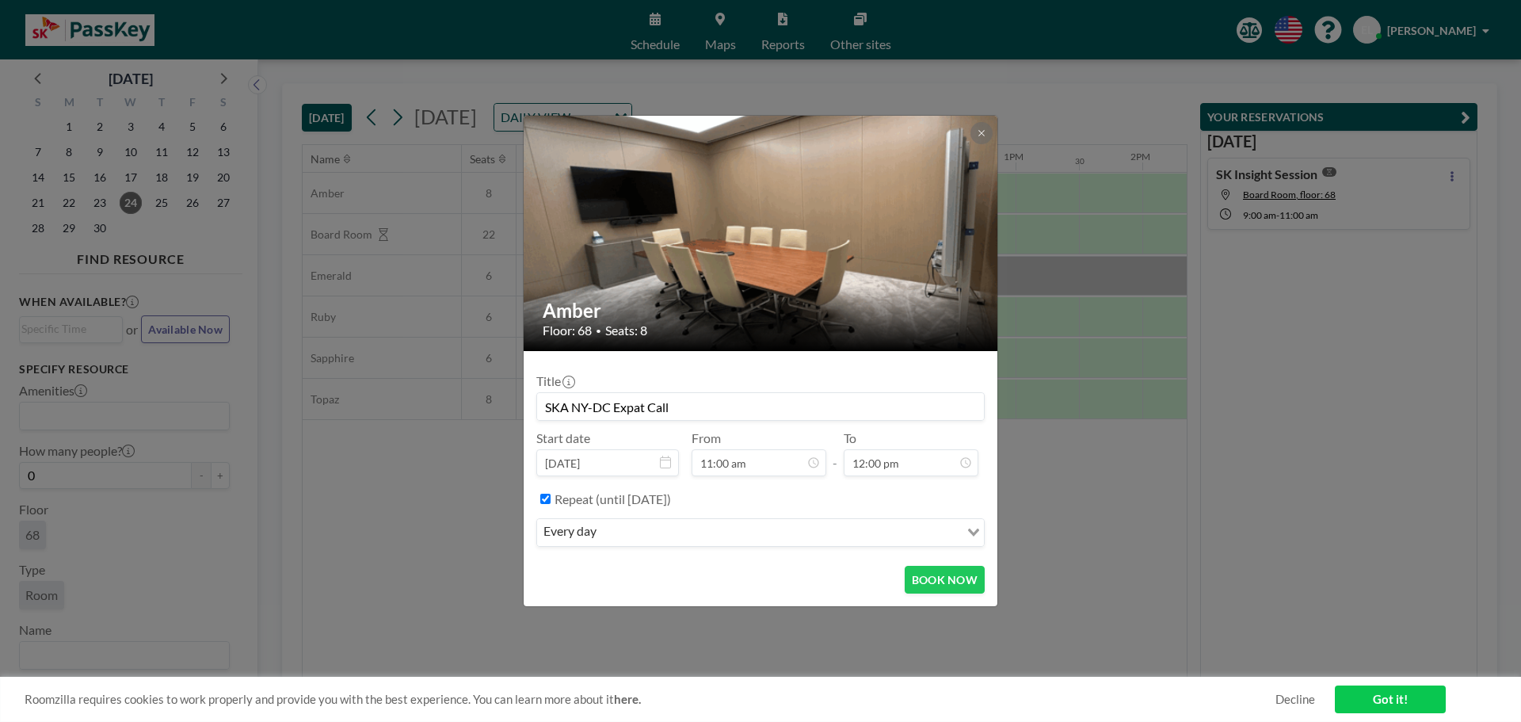
click at [637, 534] on input "Search for option" at bounding box center [779, 532] width 357 height 21
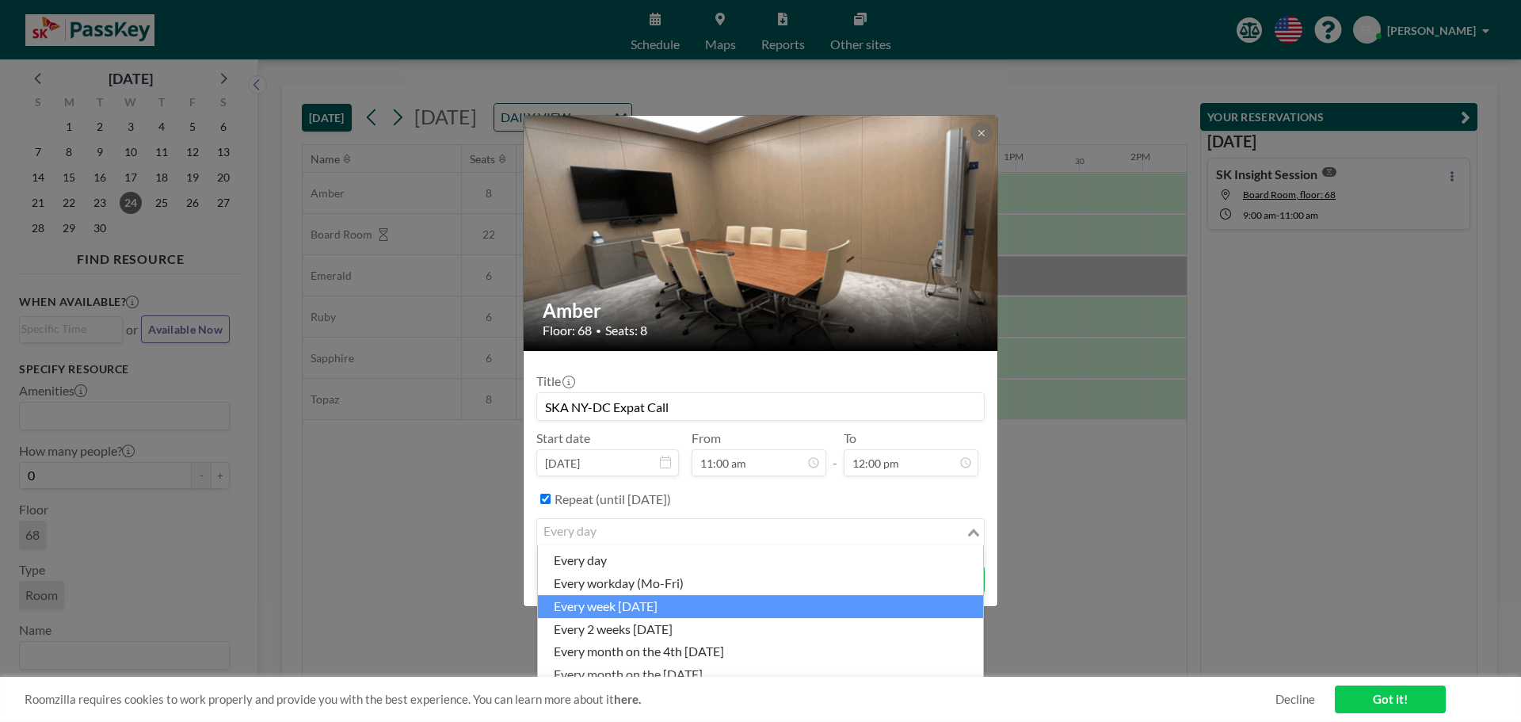
drag, startPoint x: 1422, startPoint y: 701, endPoint x: 1401, endPoint y: 701, distance: 21.4
click at [1422, 701] on link "Got it!" at bounding box center [1390, 699] width 111 height 28
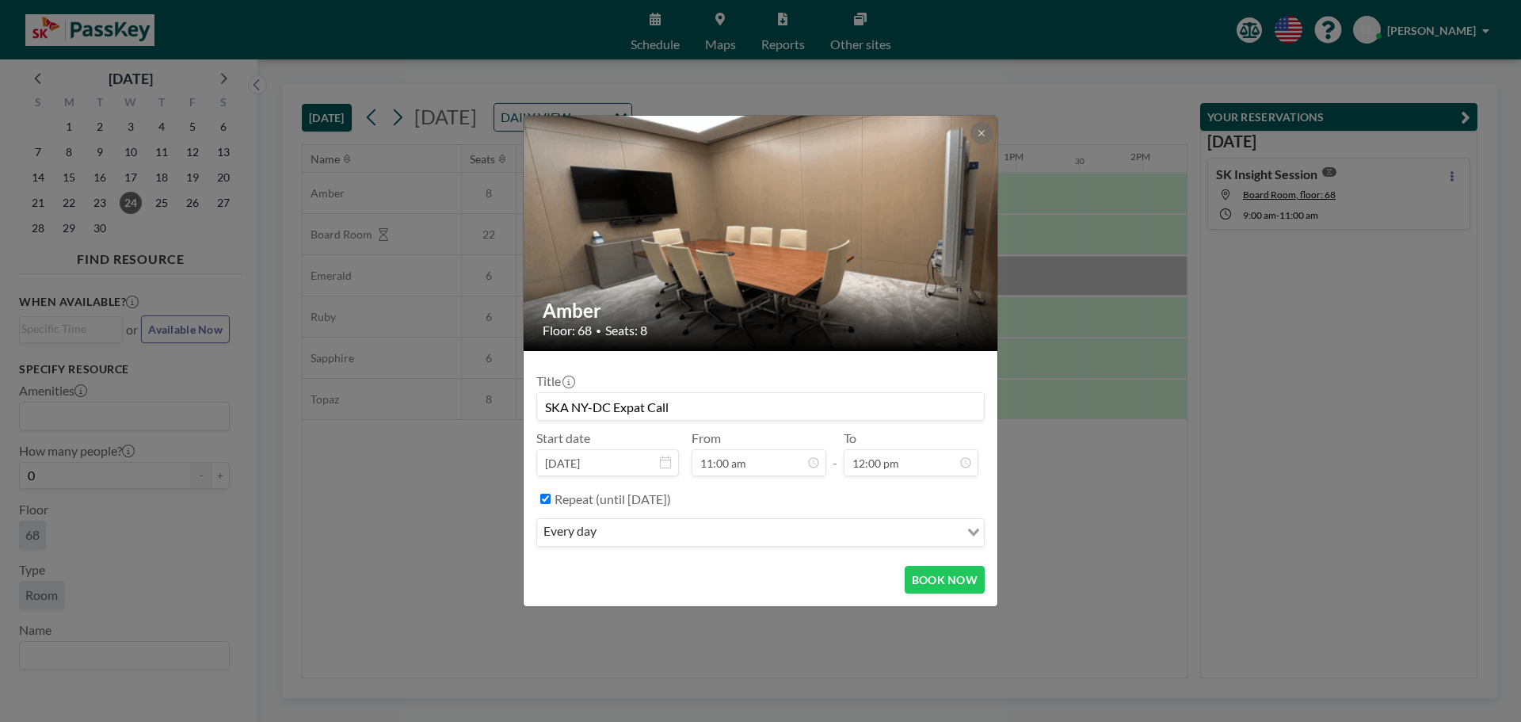
click at [887, 530] on input "Search for option" at bounding box center [779, 532] width 357 height 21
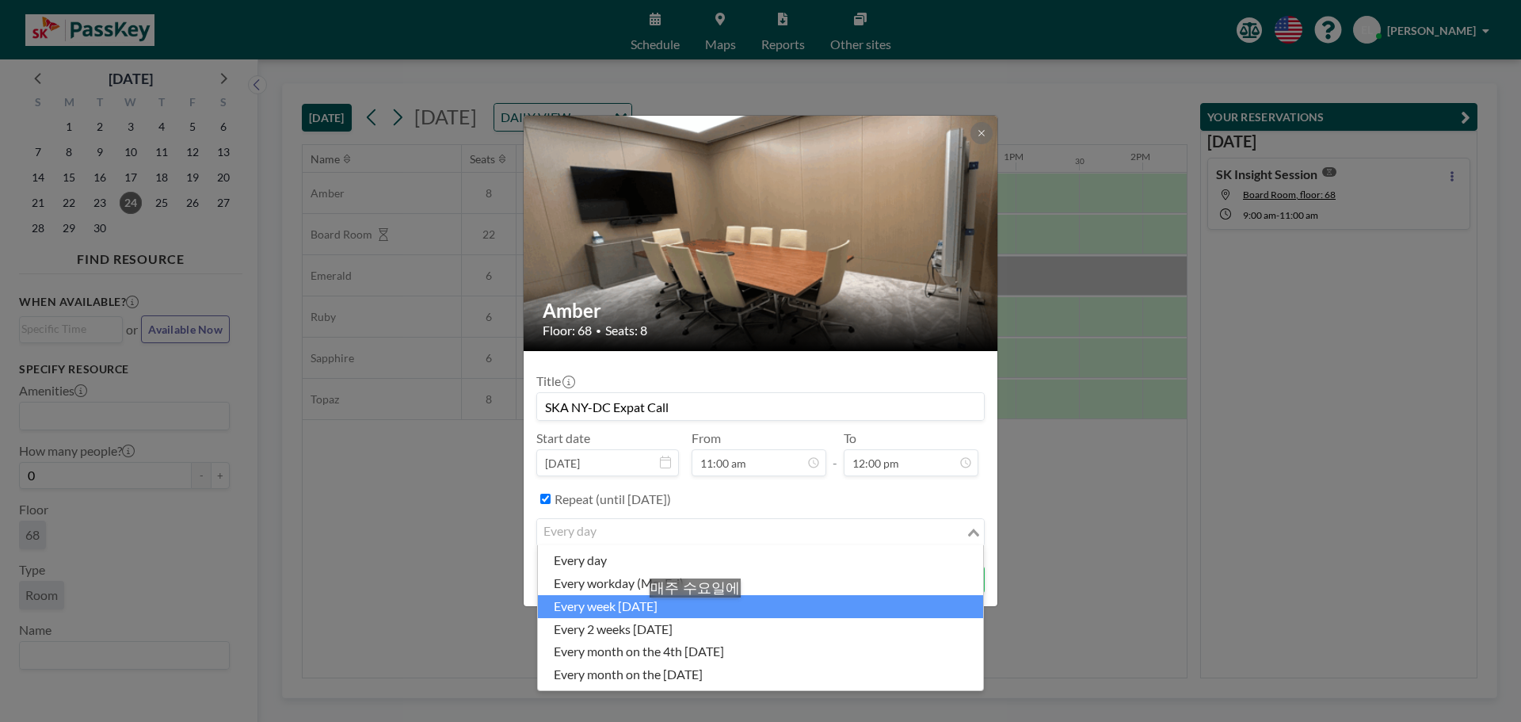
click at [699, 613] on li "every week [DATE]" at bounding box center [760, 606] width 445 height 23
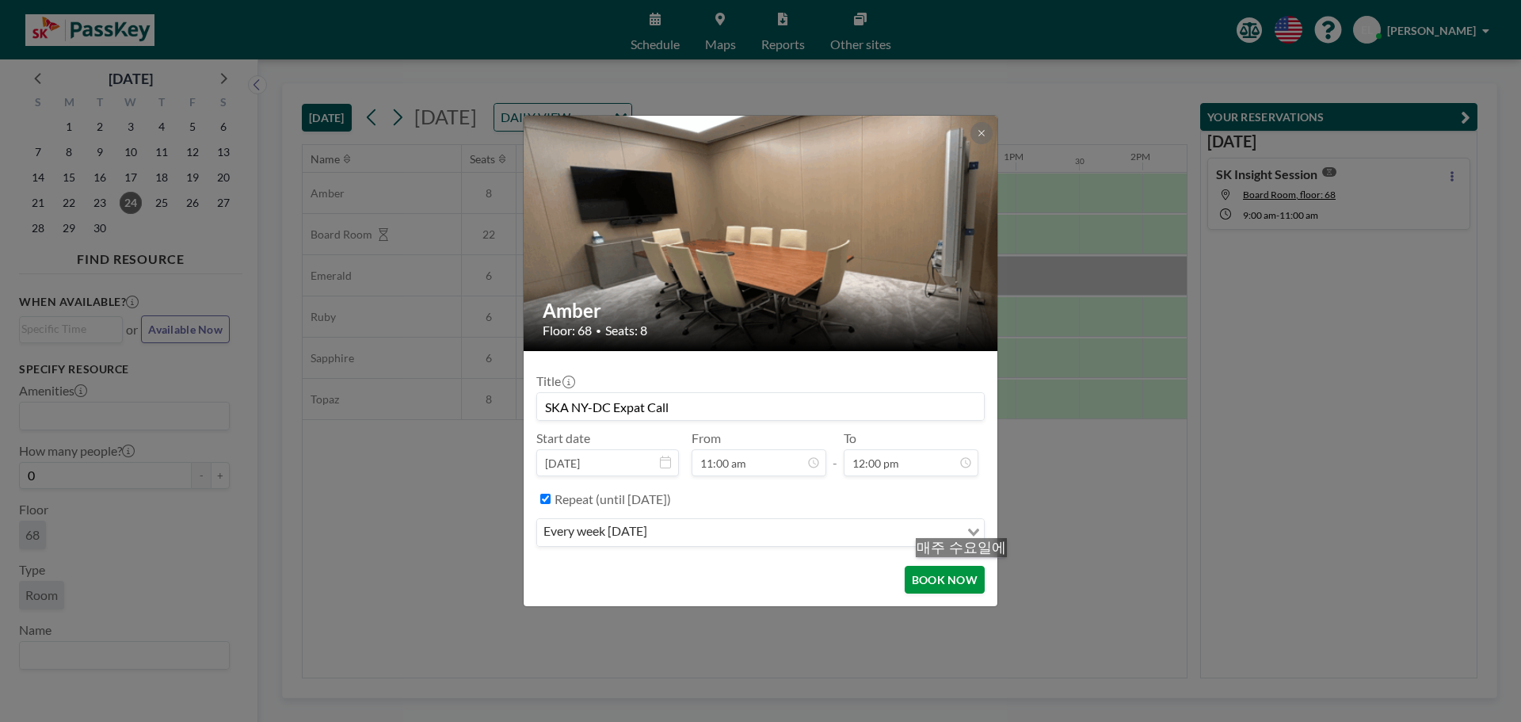
click at [965, 573] on button "BOOK NOW" at bounding box center [945, 580] width 80 height 28
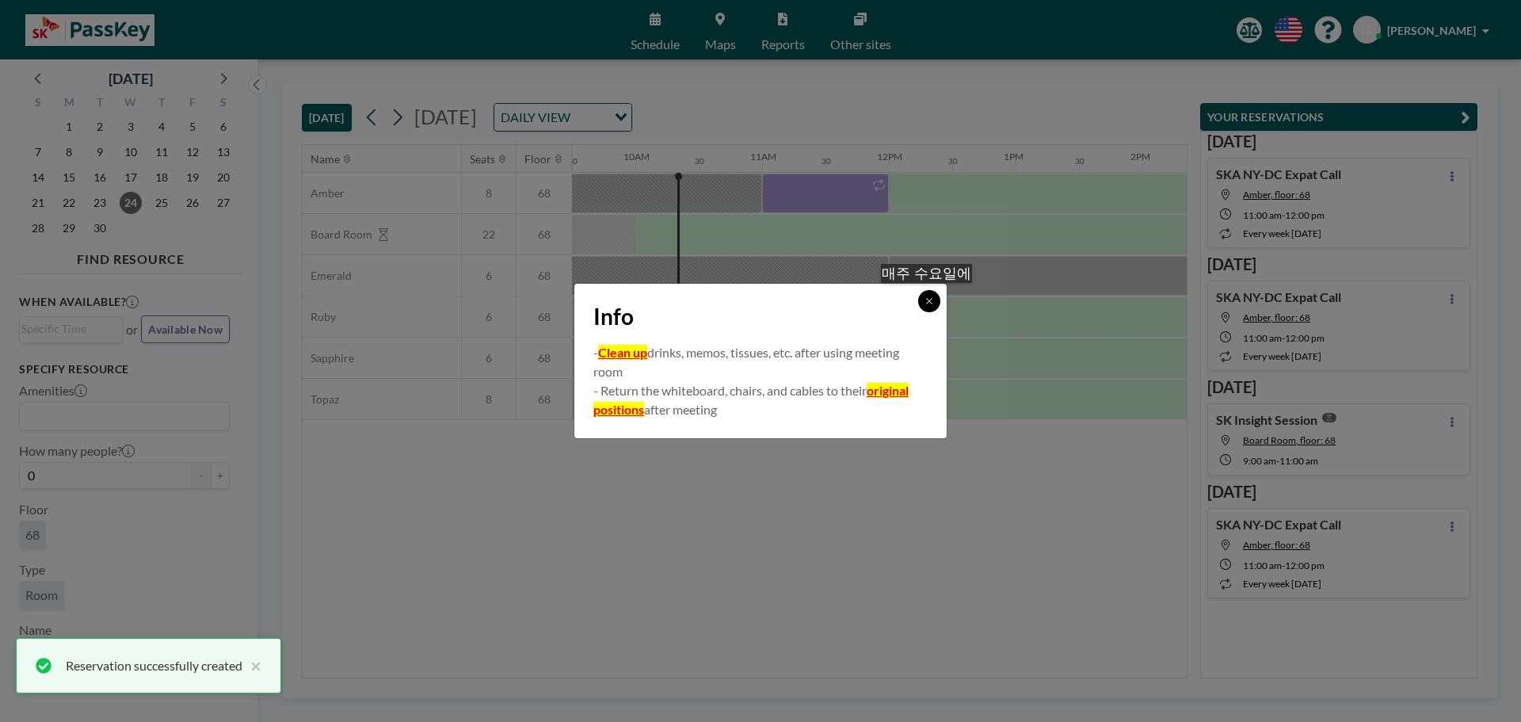
click at [930, 299] on icon at bounding box center [930, 301] width 10 height 10
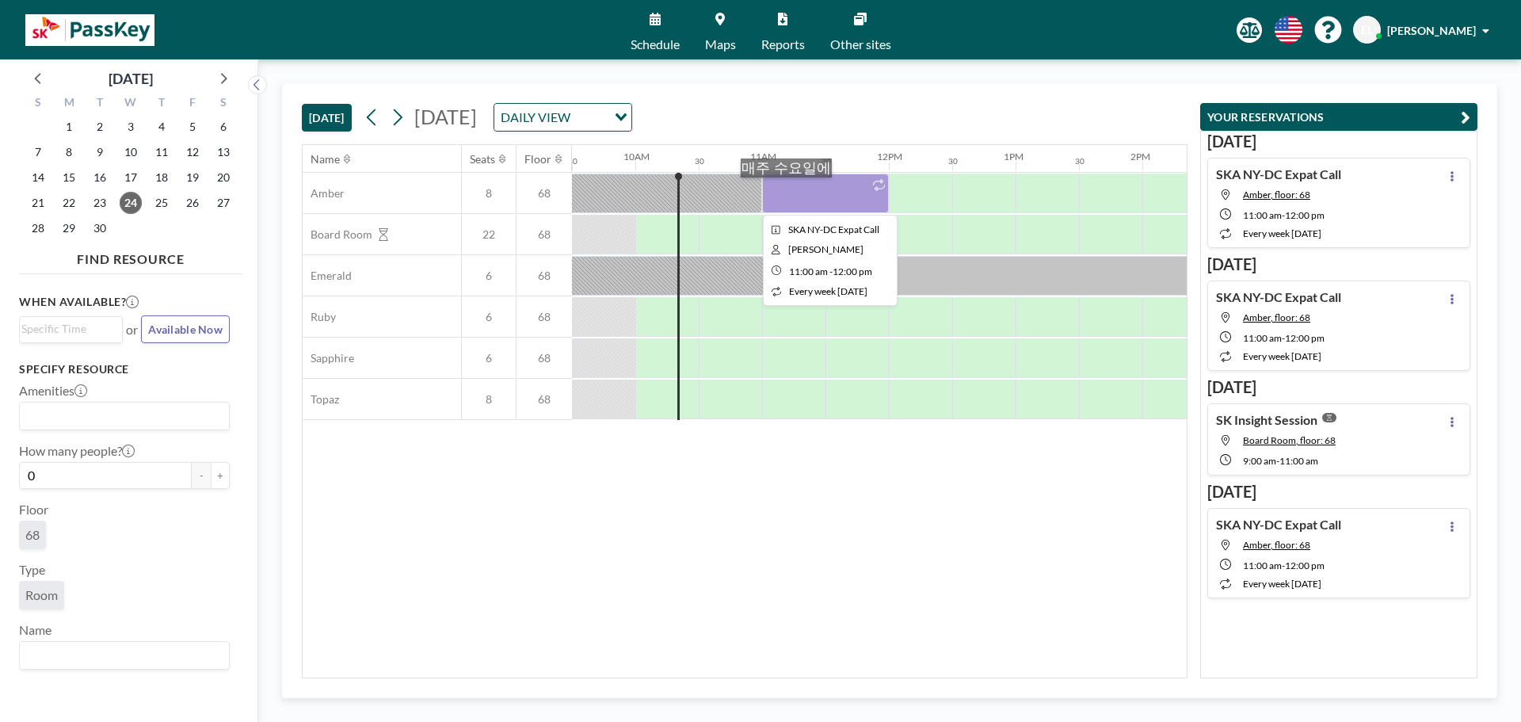
drag, startPoint x: 790, startPoint y: 193, endPoint x: 678, endPoint y: 503, distance: 329.4
click at [678, 505] on div "Name Seats Floor 12AM 30 1AM 30 2AM 30 3AM 30 4AM 30 5AM 30 6AM 30 7AM 30 8AM 3…" at bounding box center [745, 411] width 884 height 532
